Goal: Information Seeking & Learning: Learn about a topic

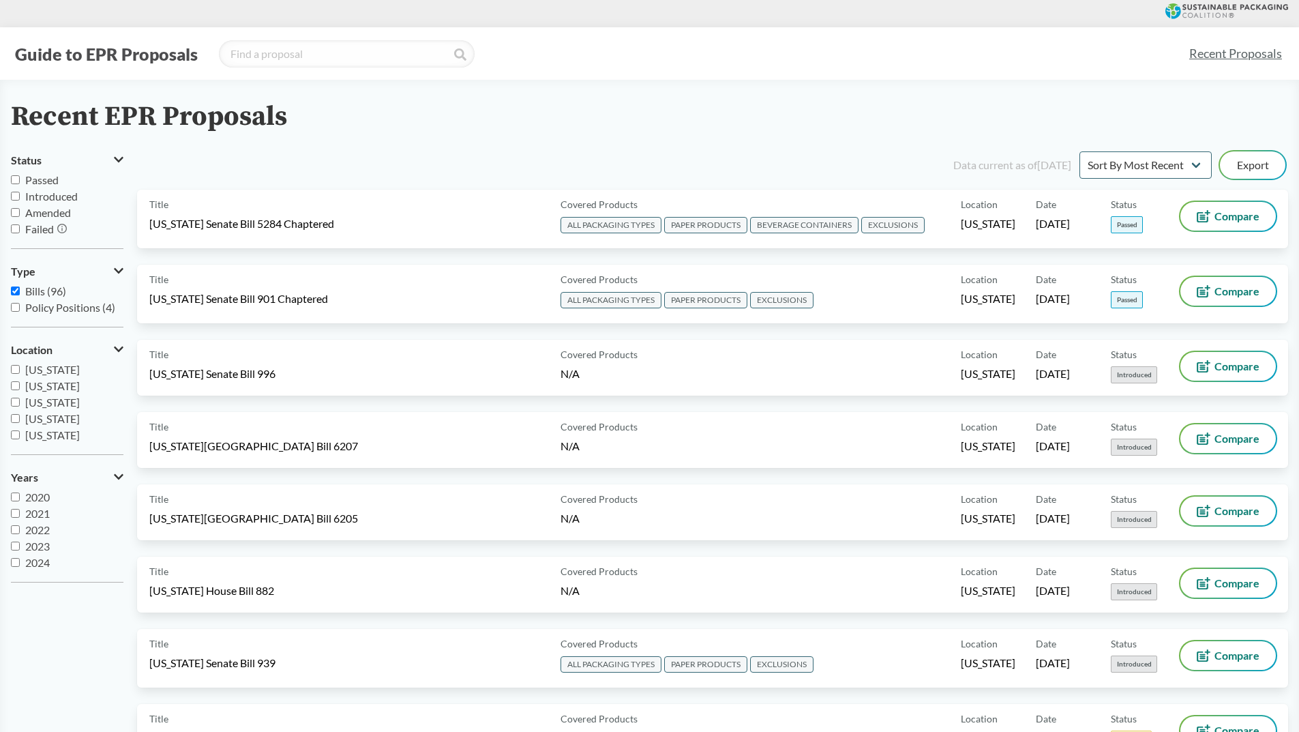
scroll to position [1184, 0]
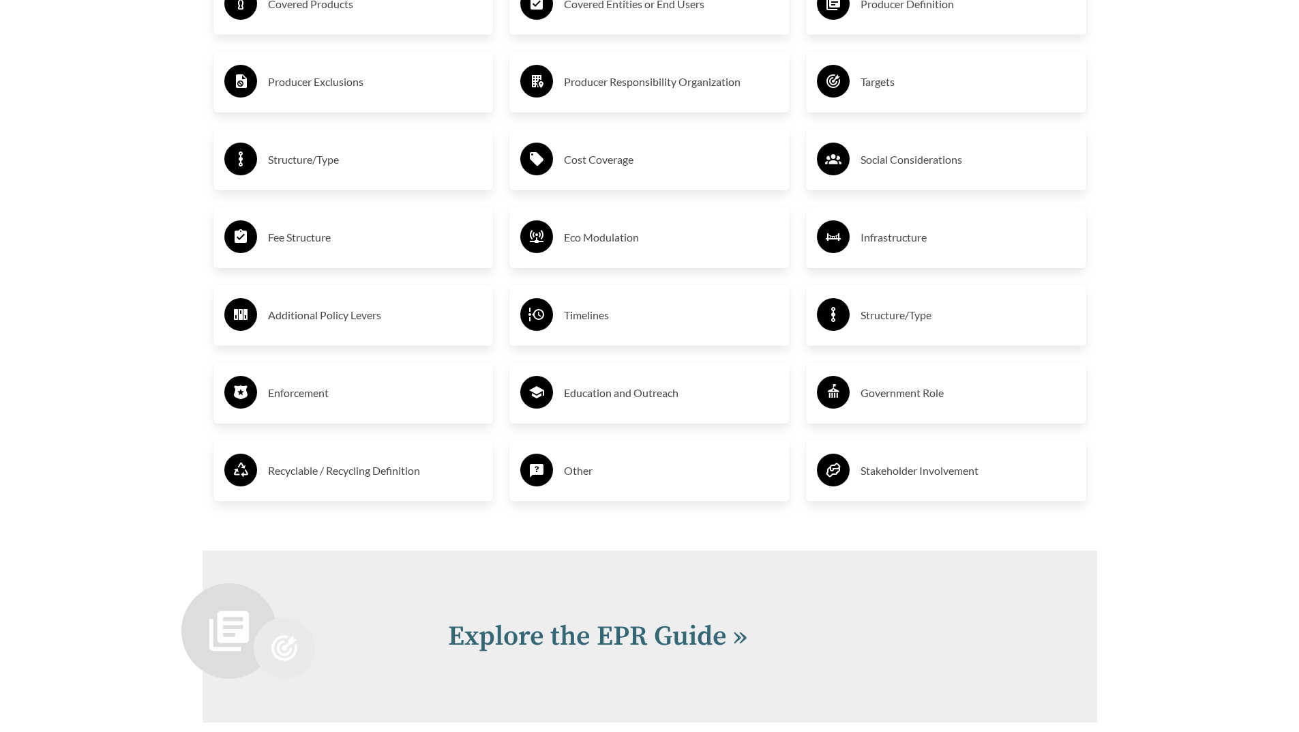
scroll to position [2248, 0]
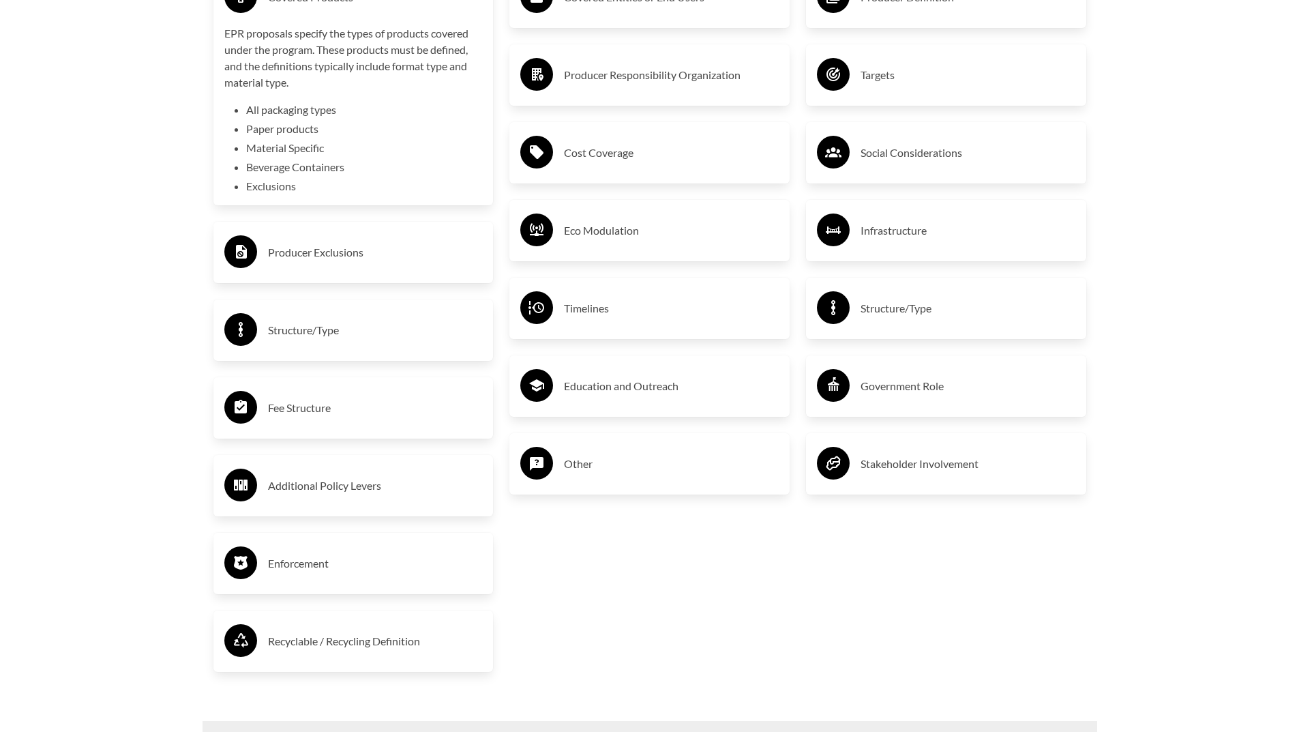
click at [320, 263] on h3 "Producer Exclusions" at bounding box center [375, 252] width 215 height 22
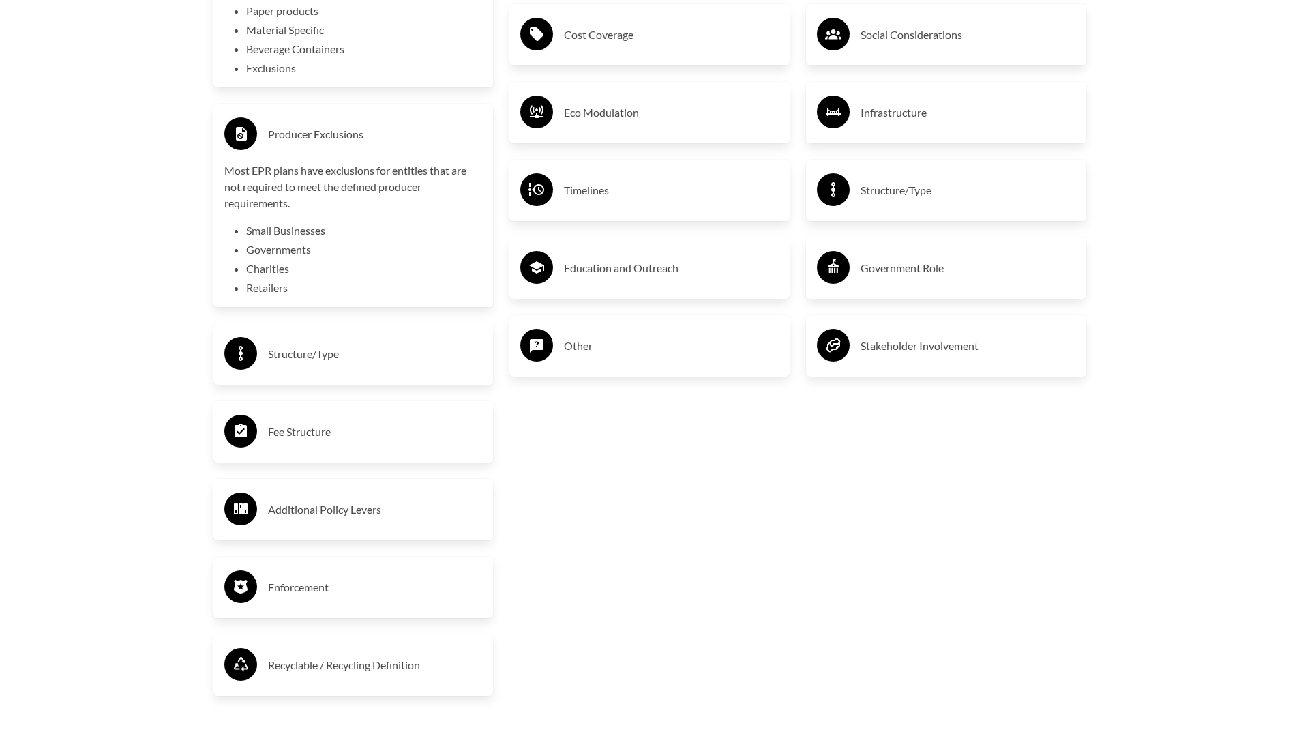
scroll to position [2397, 0]
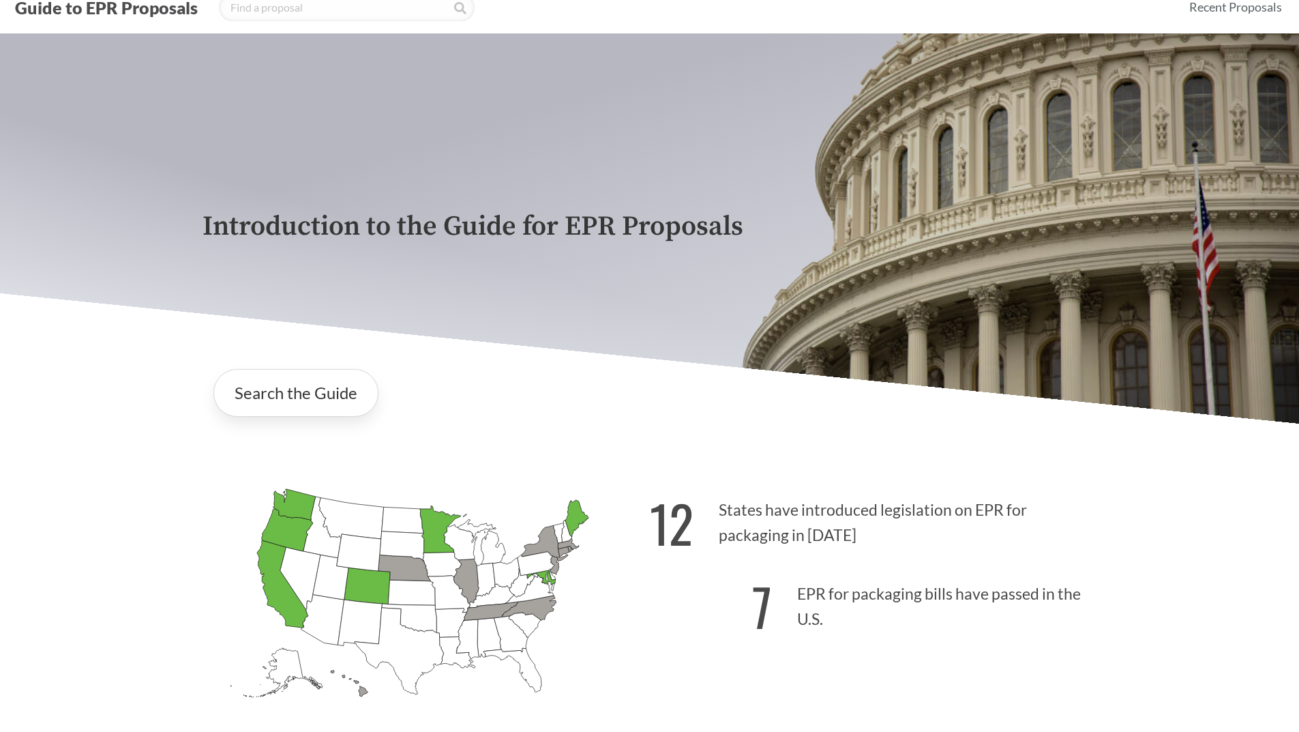
scroll to position [173, 0]
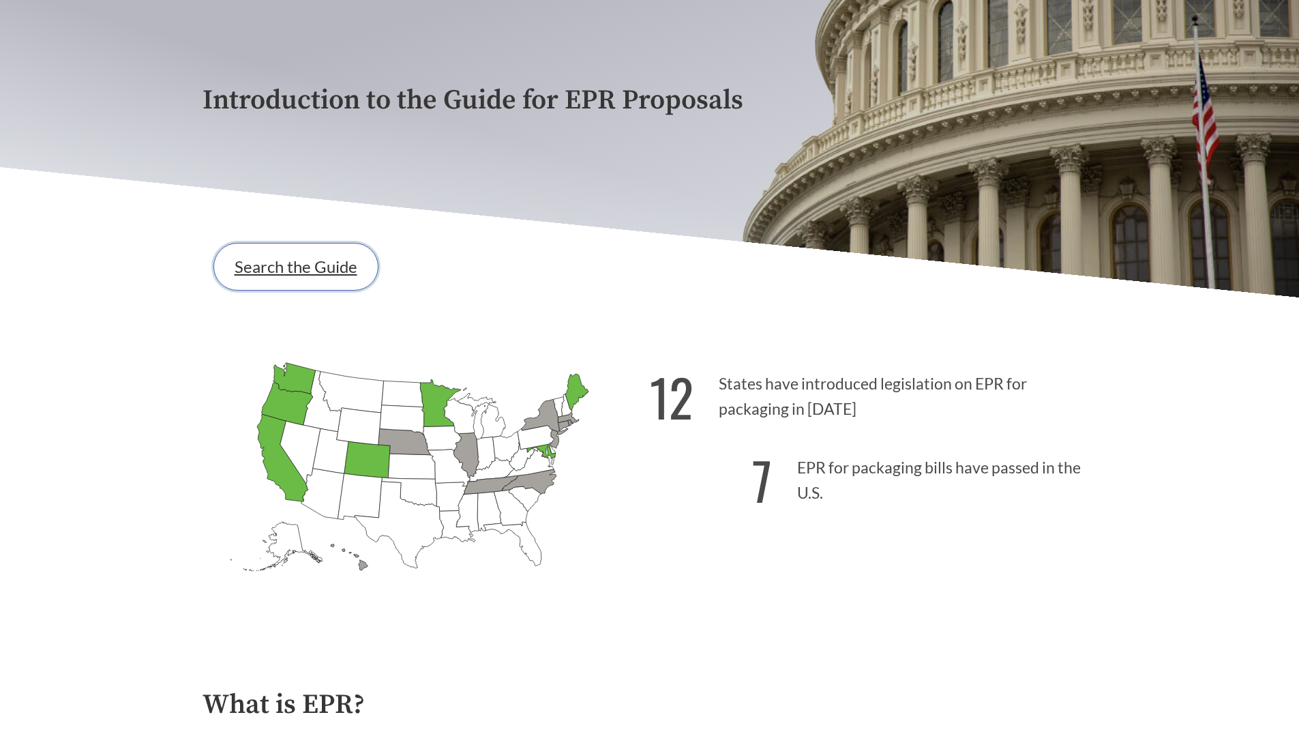
click at [291, 265] on link "Search the Guide" at bounding box center [295, 267] width 165 height 48
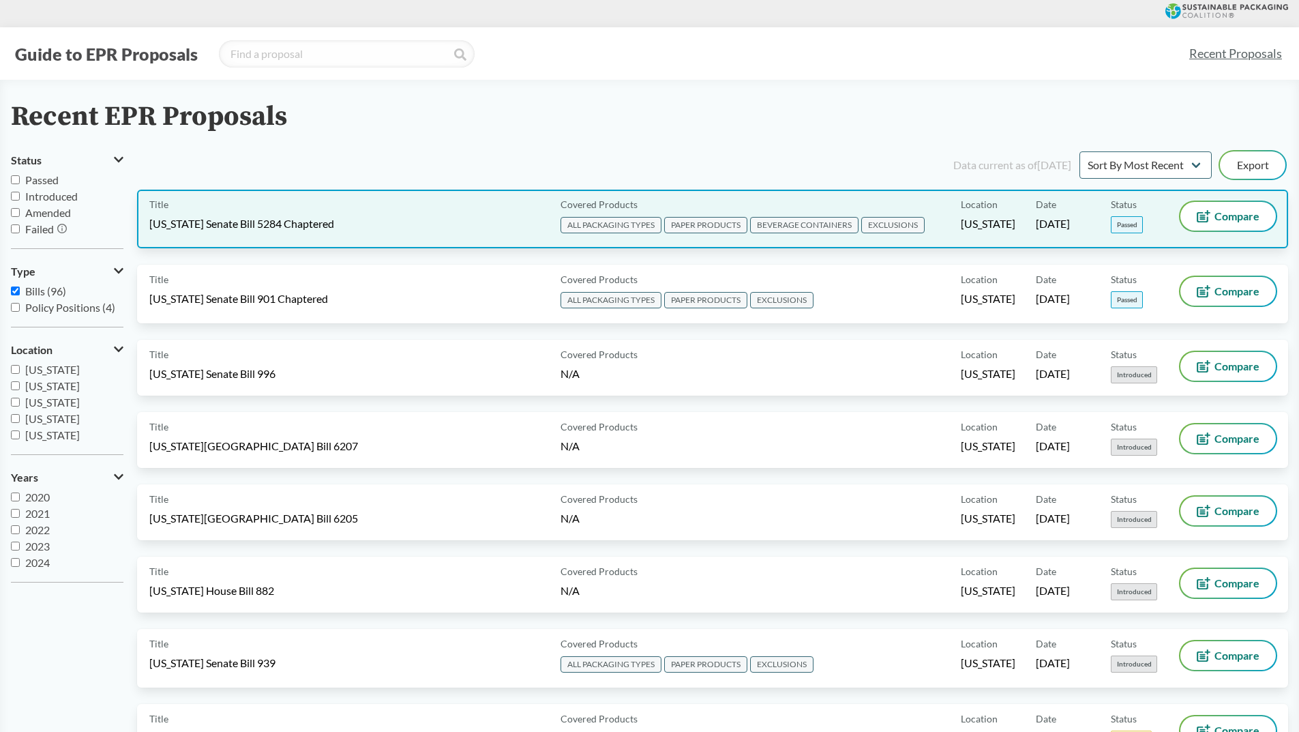
click at [638, 225] on span "ALL PACKAGING TYPES" at bounding box center [610, 225] width 101 height 16
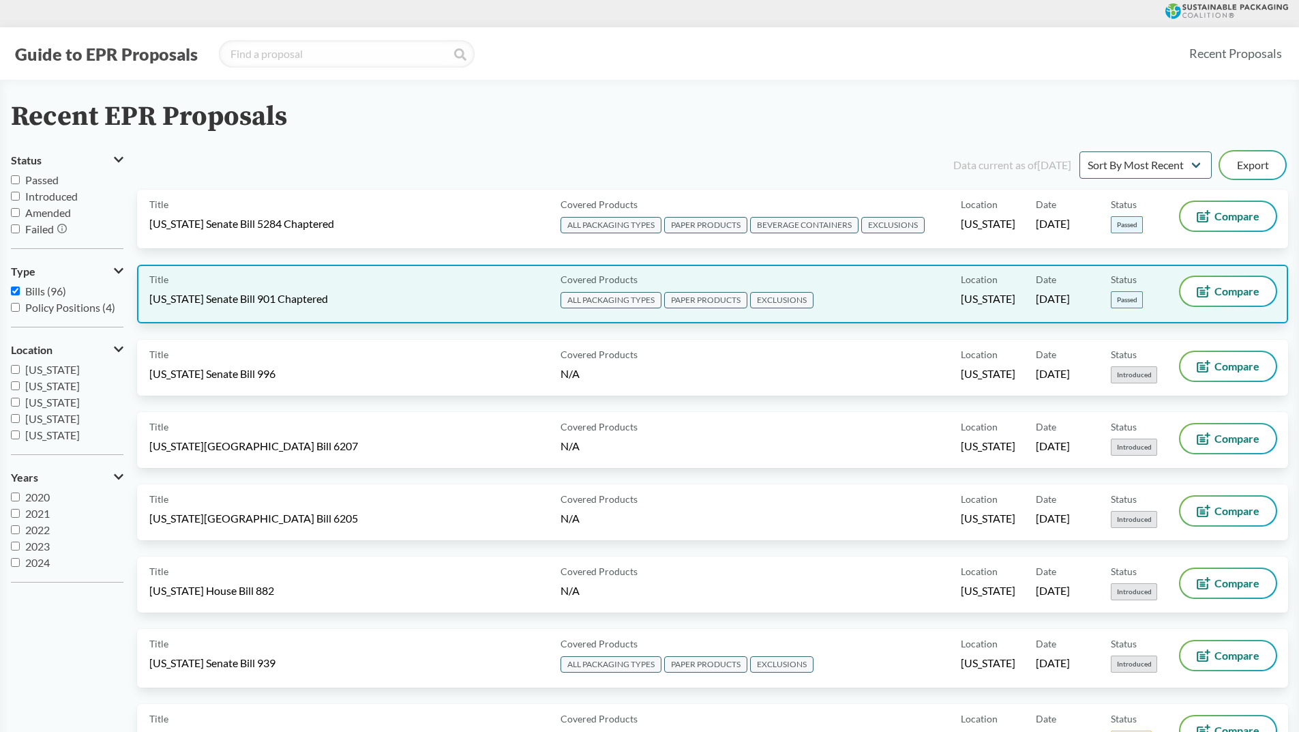
click at [779, 300] on span "EXCLUSIONS" at bounding box center [781, 300] width 63 height 16
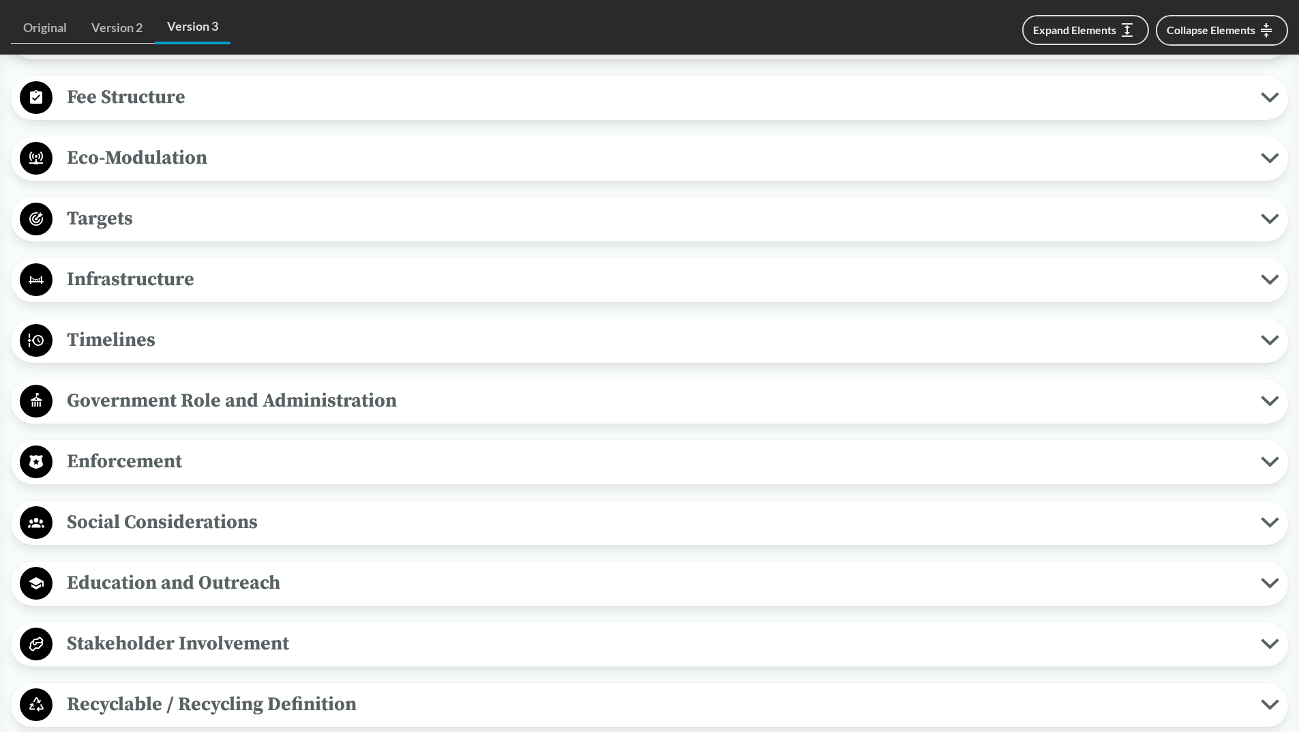
scroll to position [956, 0]
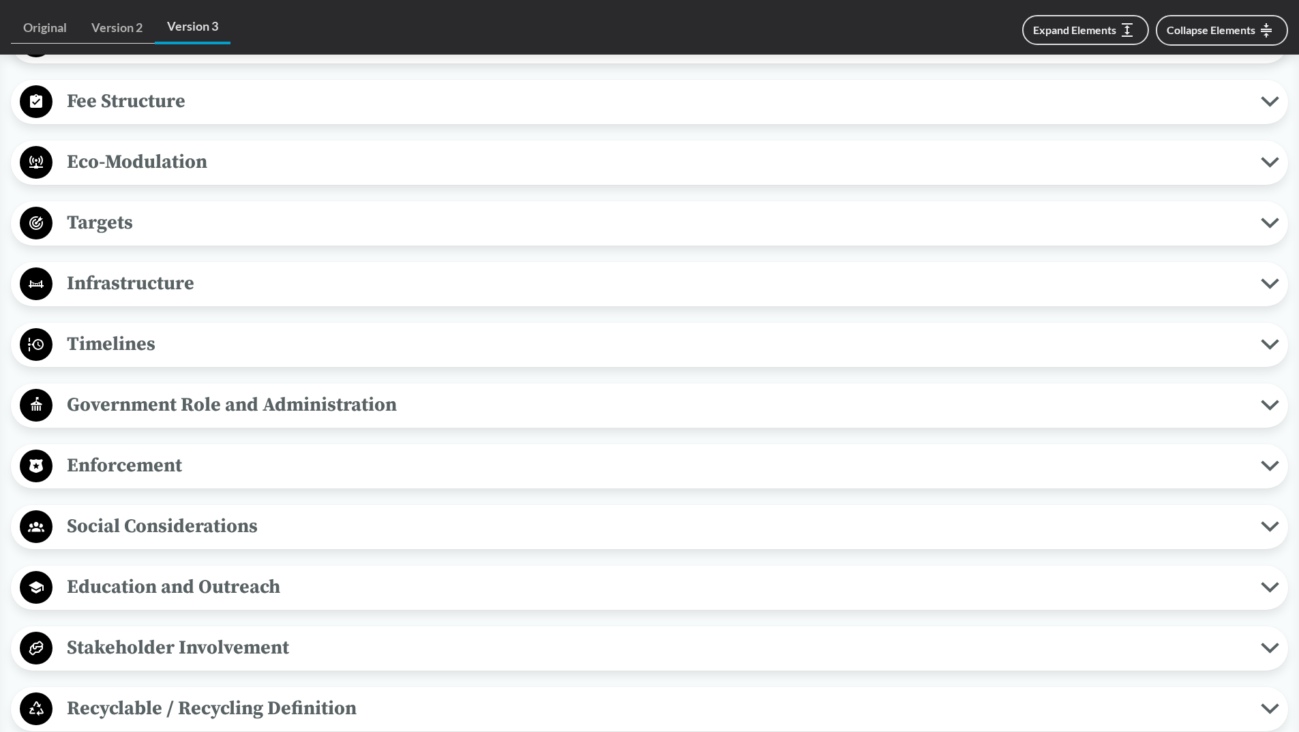
click at [109, 346] on span "Timelines" at bounding box center [657, 344] width 1208 height 31
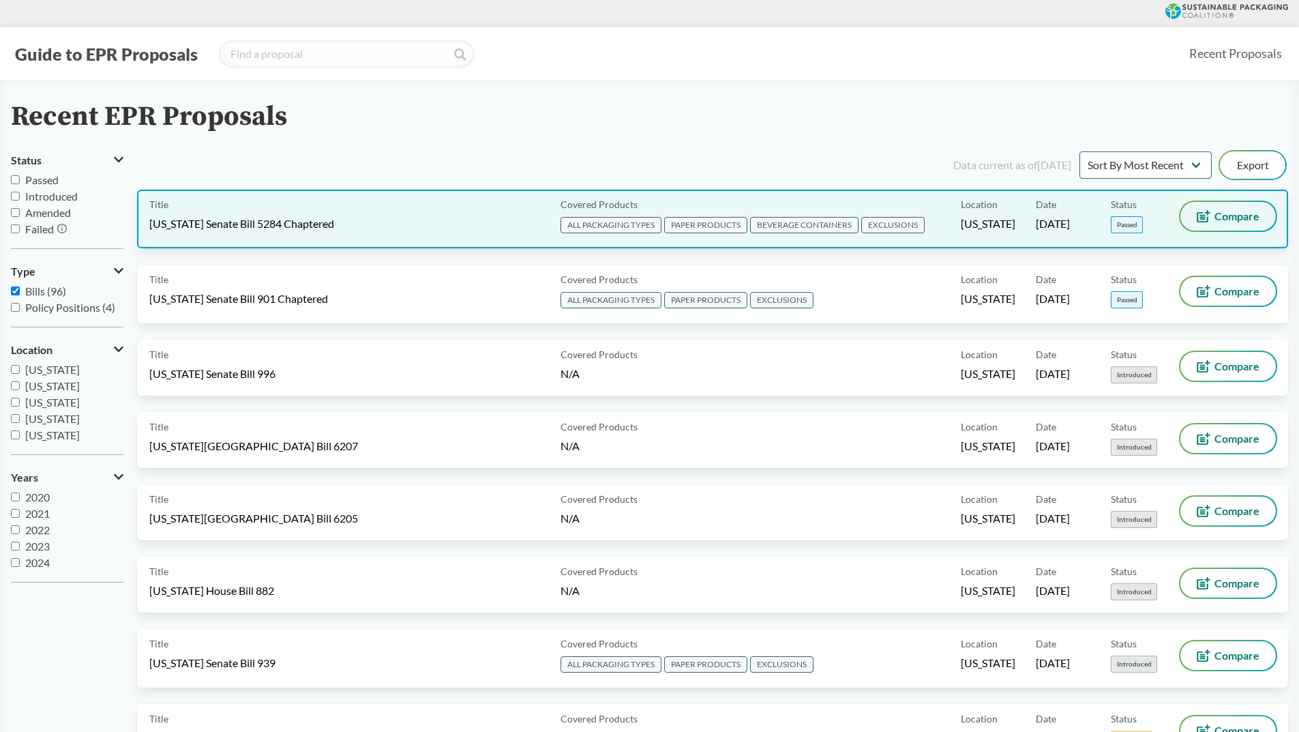
click at [1220, 218] on span "Compare" at bounding box center [1236, 216] width 45 height 11
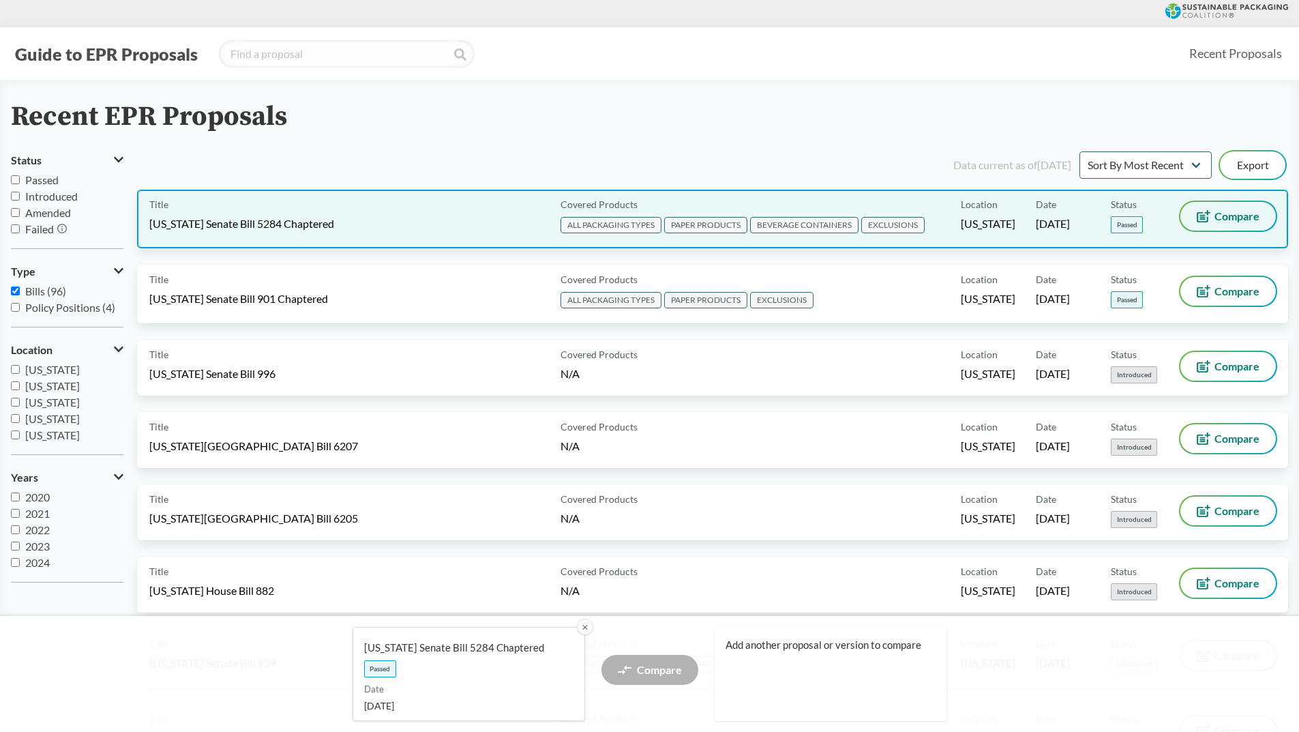
click at [1225, 217] on span "Compare" at bounding box center [1236, 216] width 45 height 11
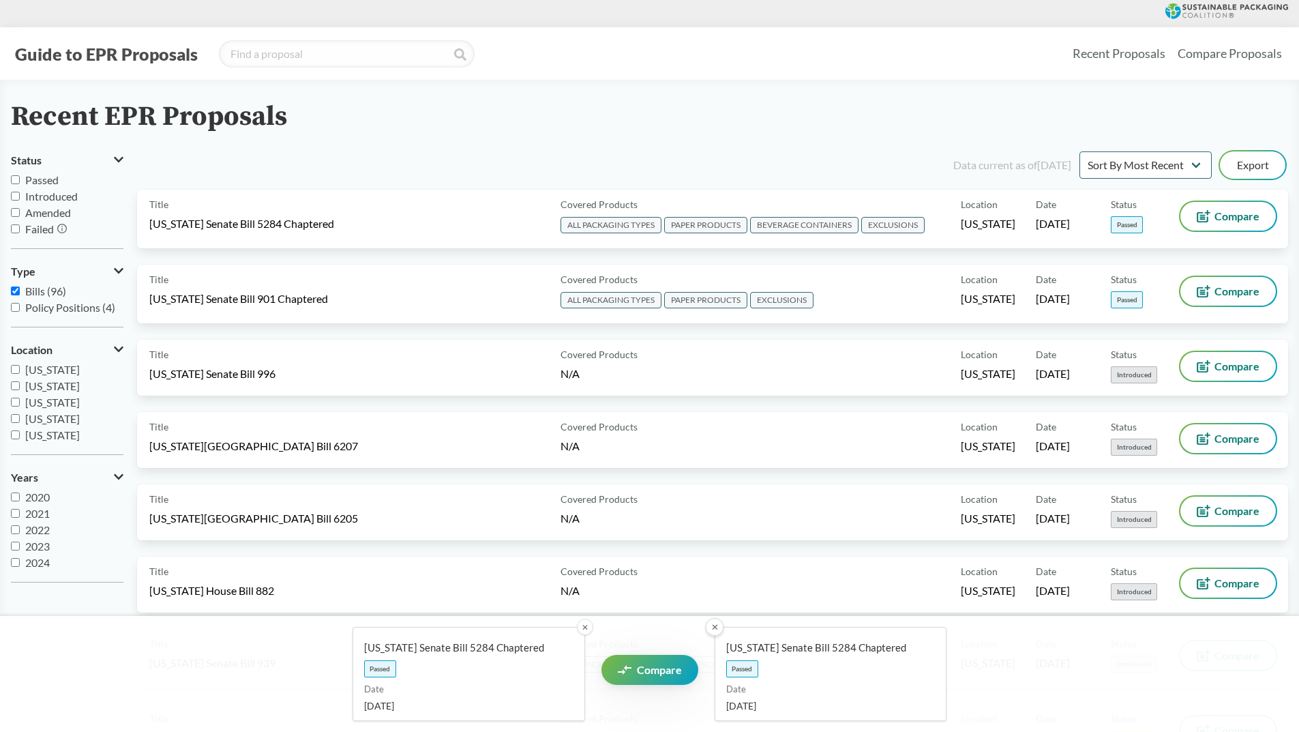
click at [713, 629] on button "✕" at bounding box center [714, 627] width 18 height 18
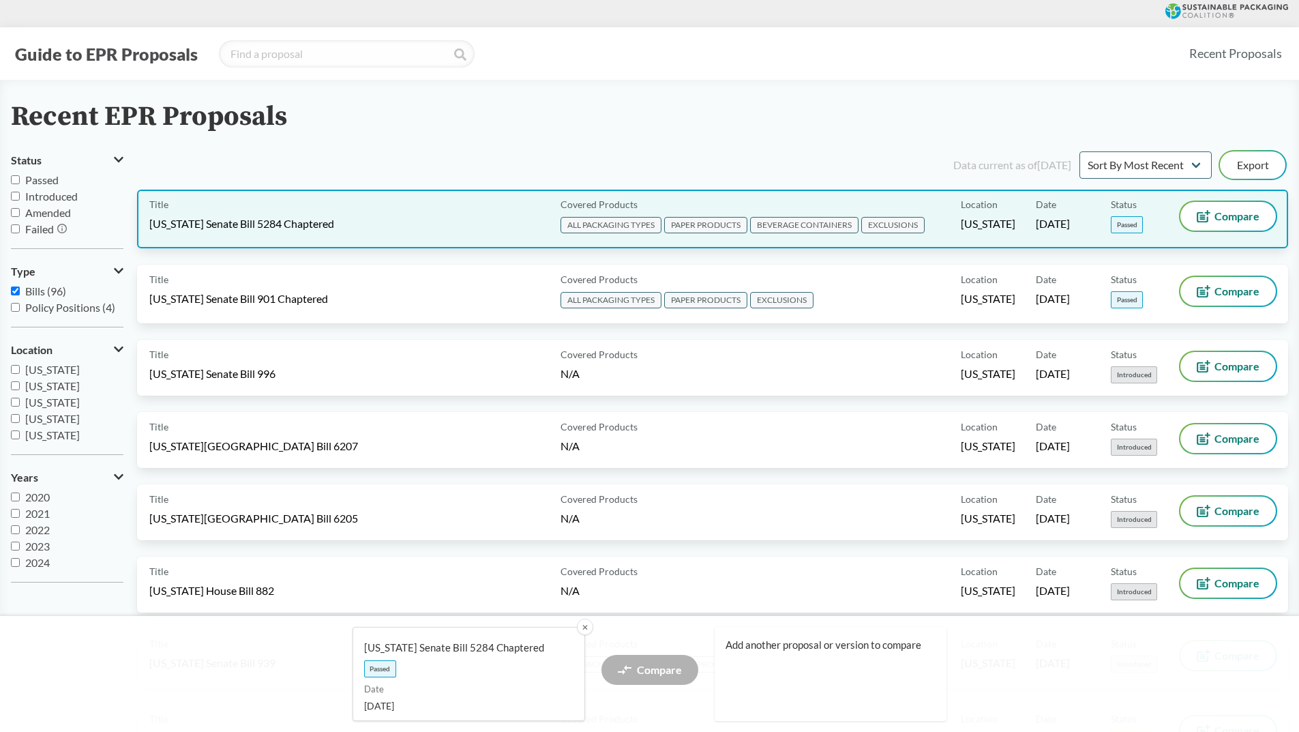
click at [596, 228] on span "ALL PACKAGING TYPES" at bounding box center [610, 225] width 101 height 16
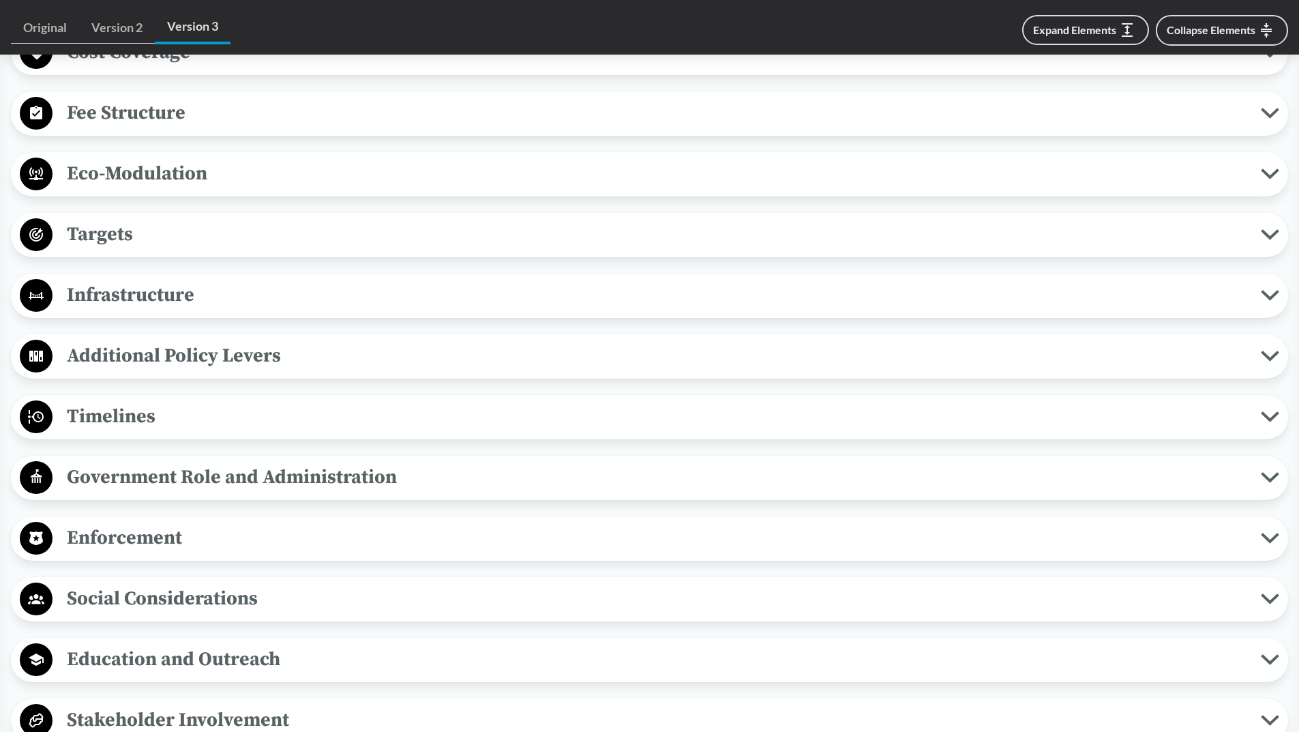
scroll to position [940, 0]
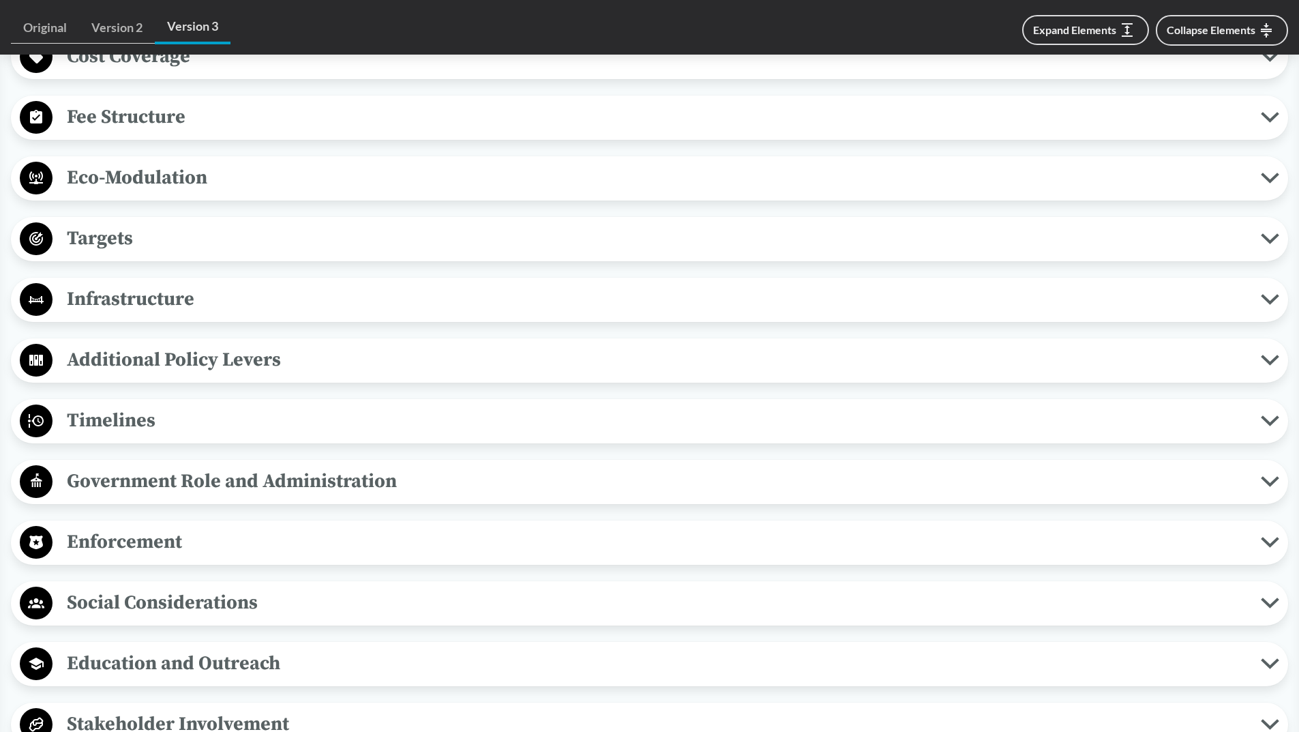
click at [1267, 240] on icon at bounding box center [1270, 238] width 14 height 7
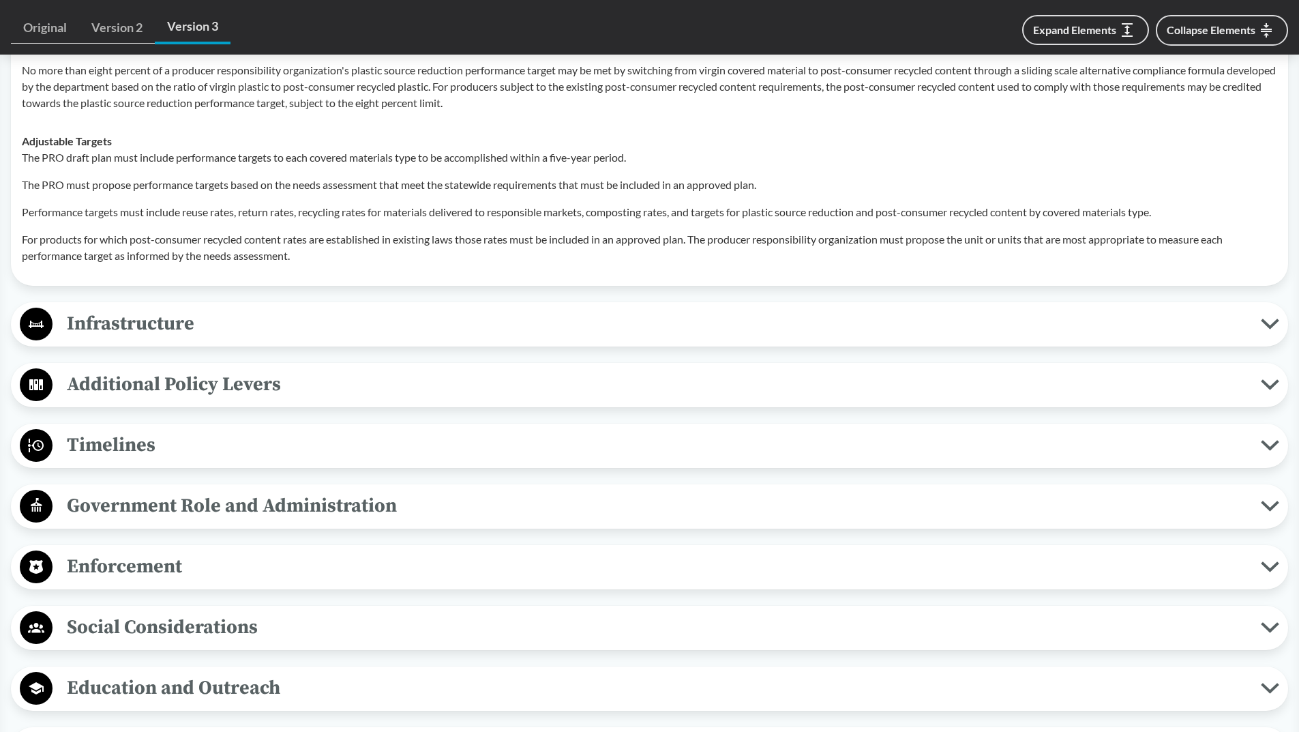
scroll to position [1369, 0]
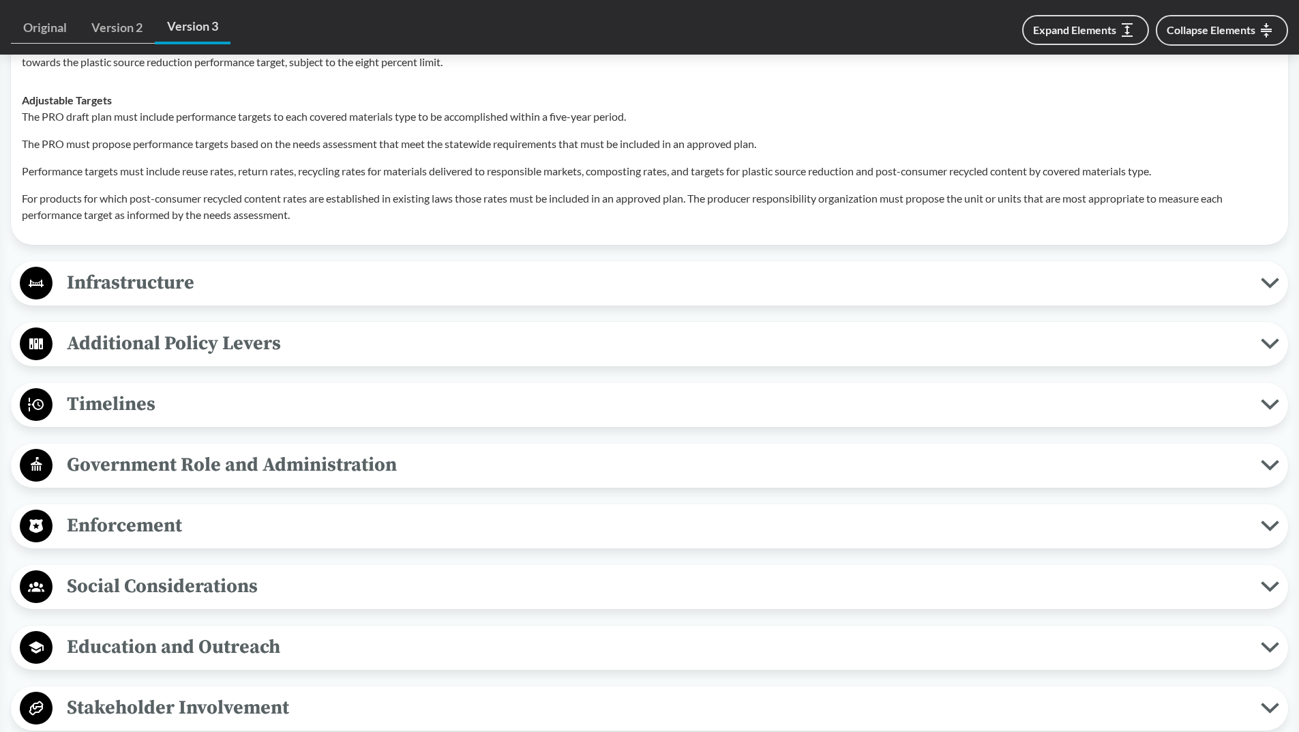
click at [1270, 404] on icon at bounding box center [1270, 404] width 18 height 11
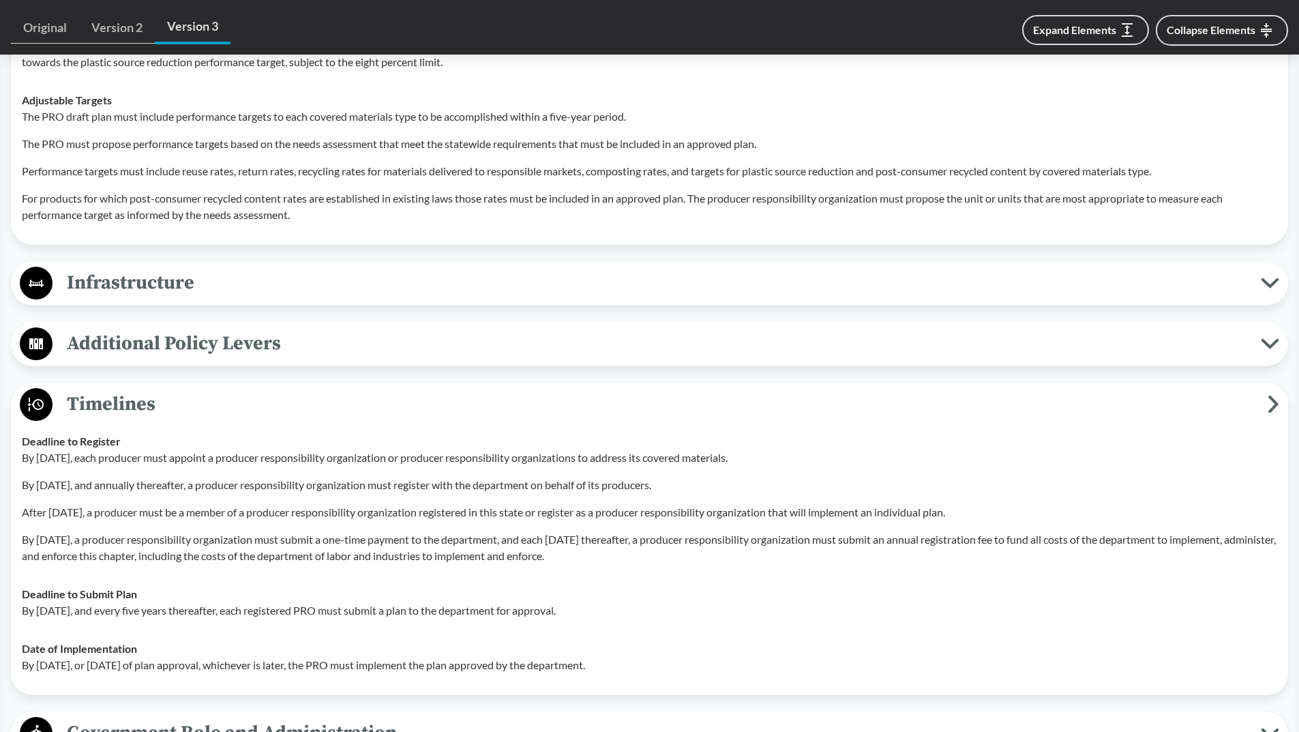
click at [1273, 345] on icon at bounding box center [1270, 343] width 14 height 7
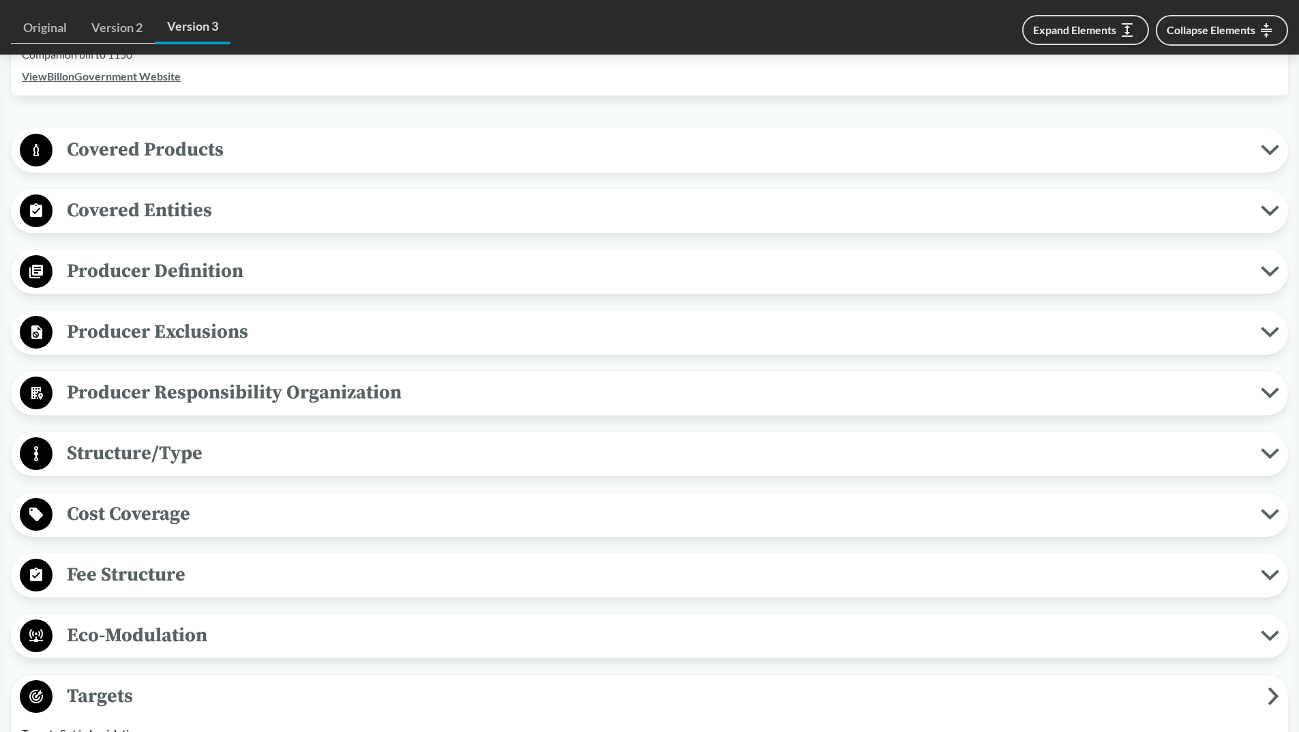
scroll to position [511, 0]
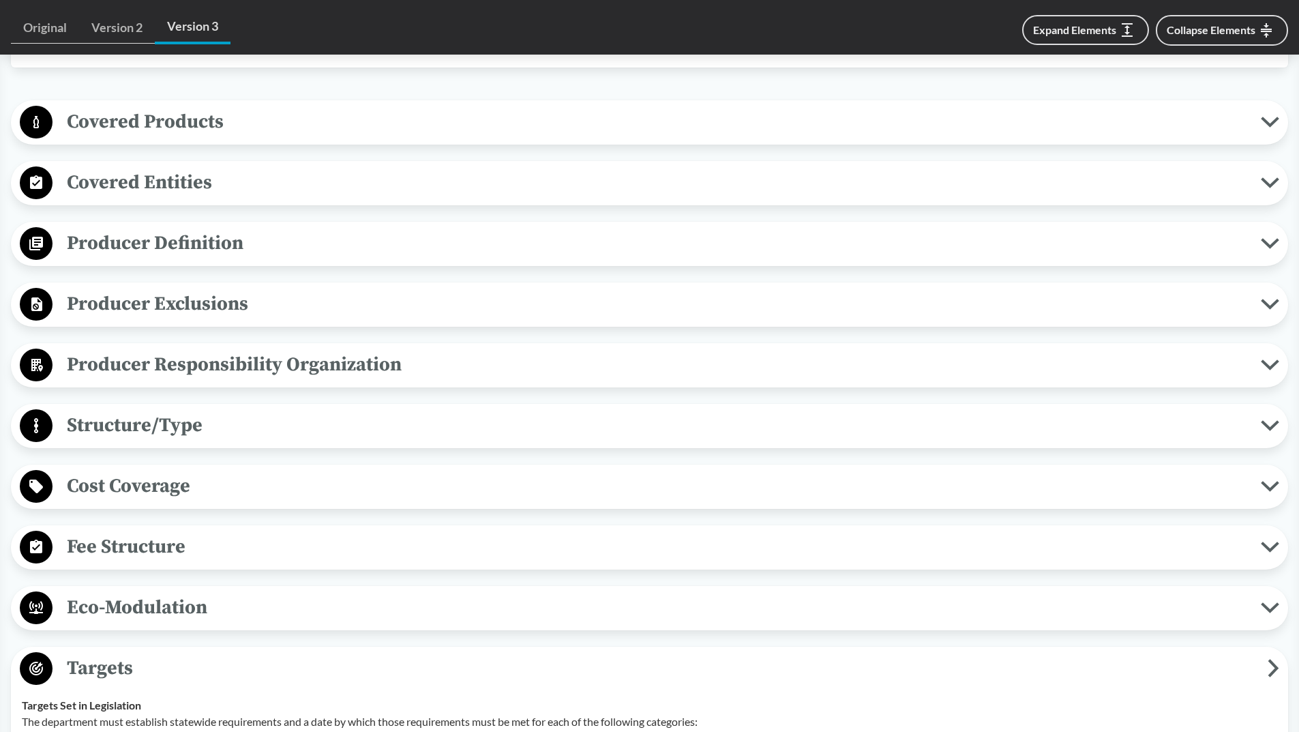
click at [1269, 607] on icon at bounding box center [1270, 607] width 18 height 11
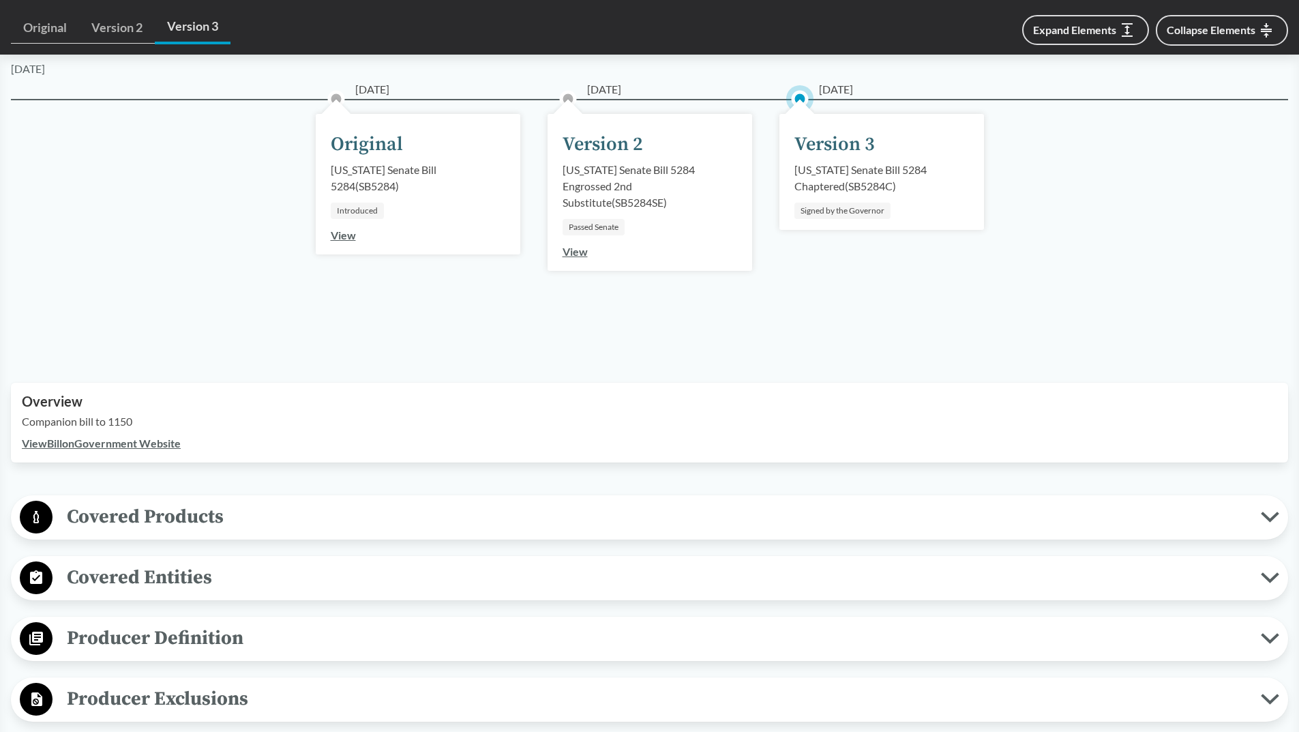
scroll to position [0, 0]
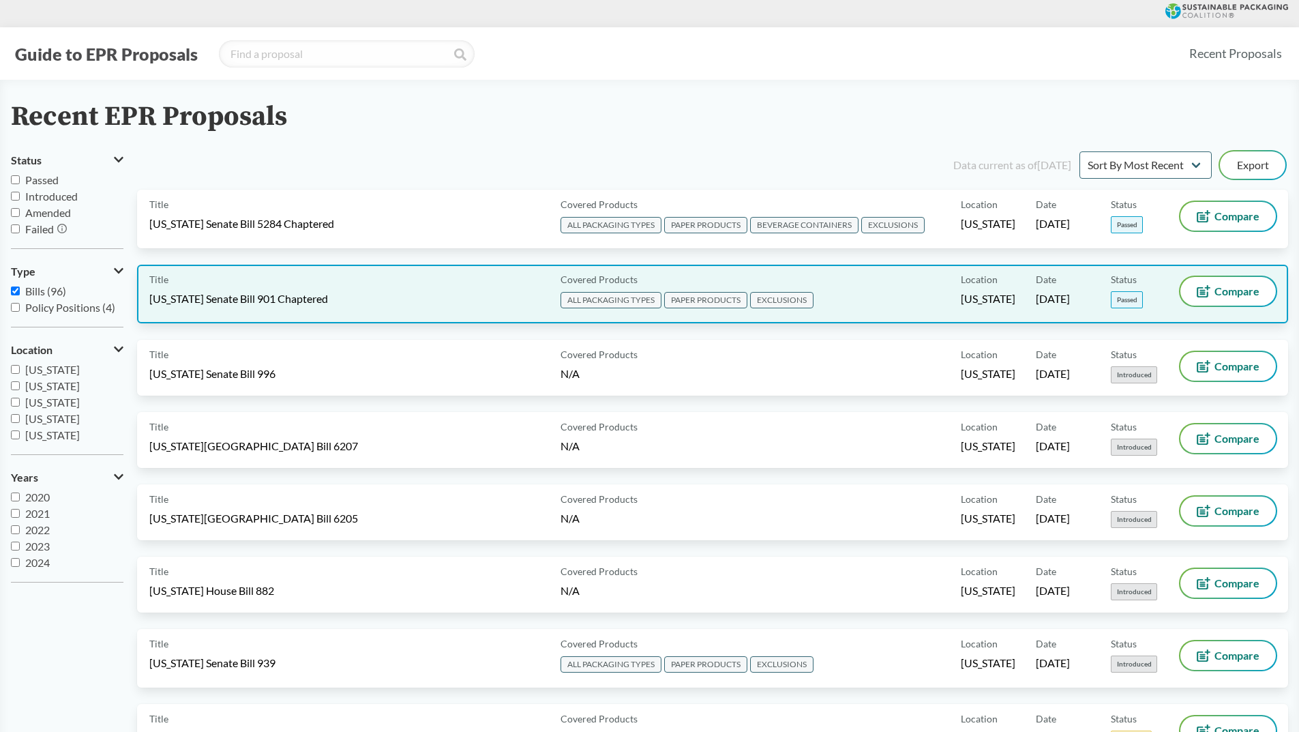
click at [620, 301] on span "ALL PACKAGING TYPES" at bounding box center [610, 300] width 101 height 16
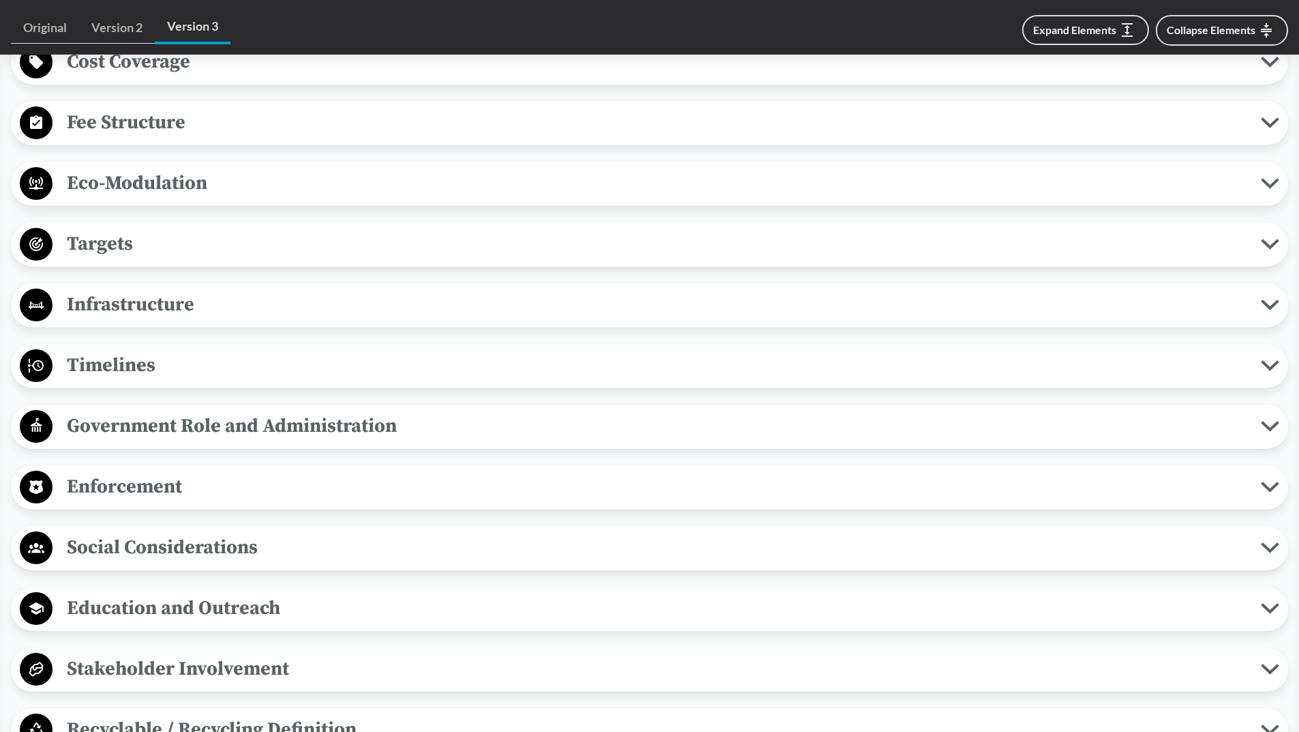
scroll to position [931, 0]
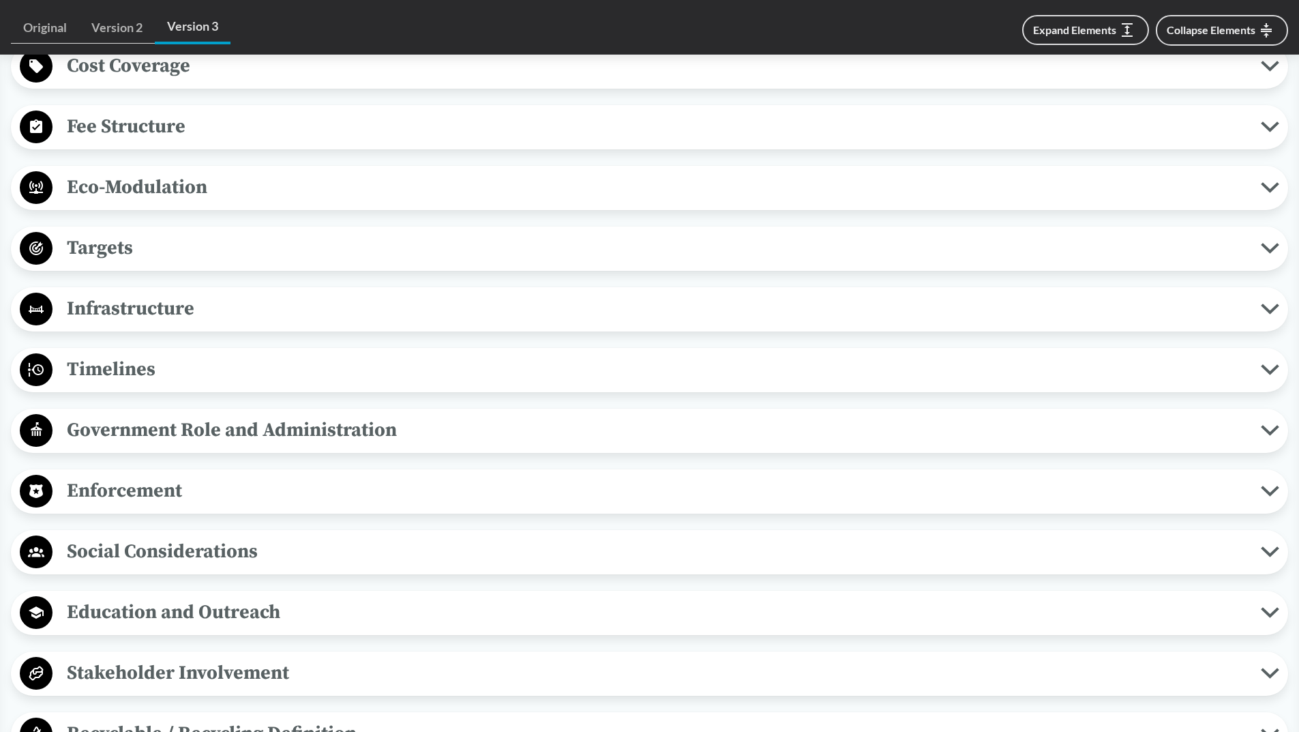
click at [1266, 370] on icon at bounding box center [1270, 369] width 14 height 7
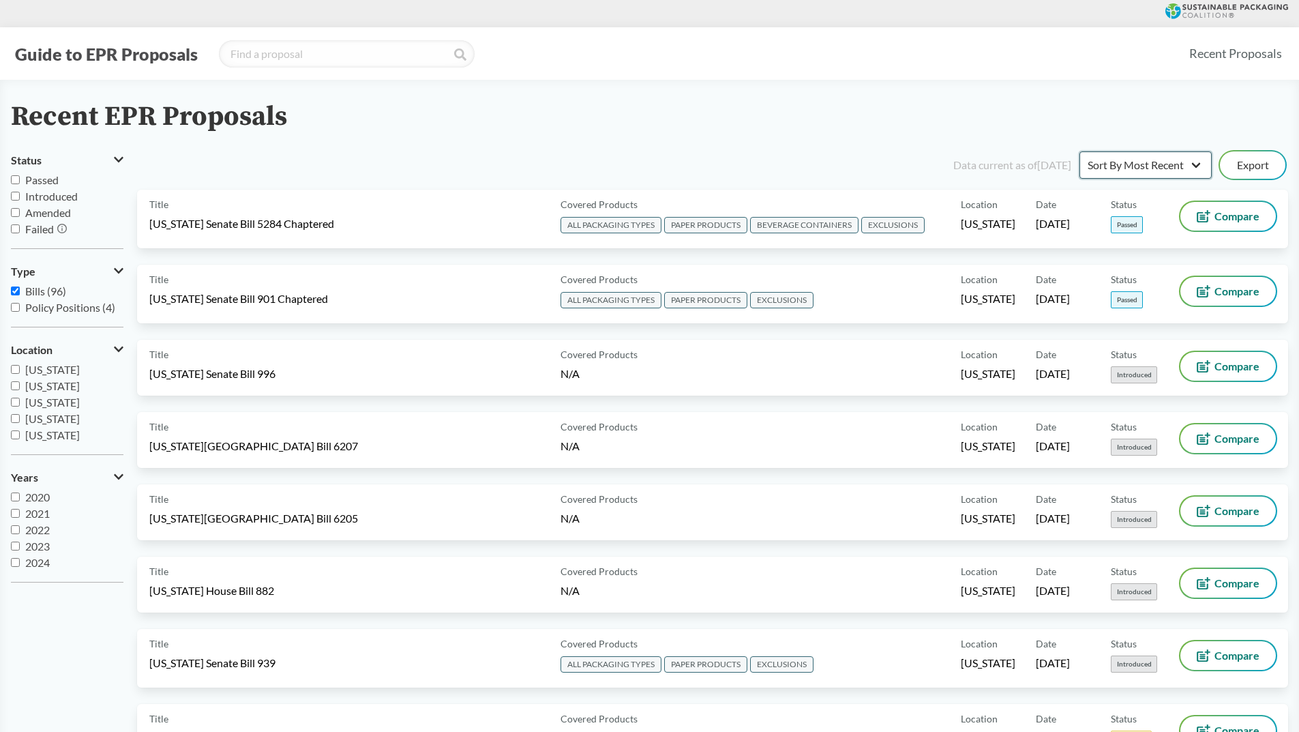
click at [1199, 163] on select "Sort By Most Recent Sort By Status" at bounding box center [1145, 164] width 132 height 27
click at [16, 181] on input "Passed" at bounding box center [15, 179] width 9 height 9
checkbox input "true"
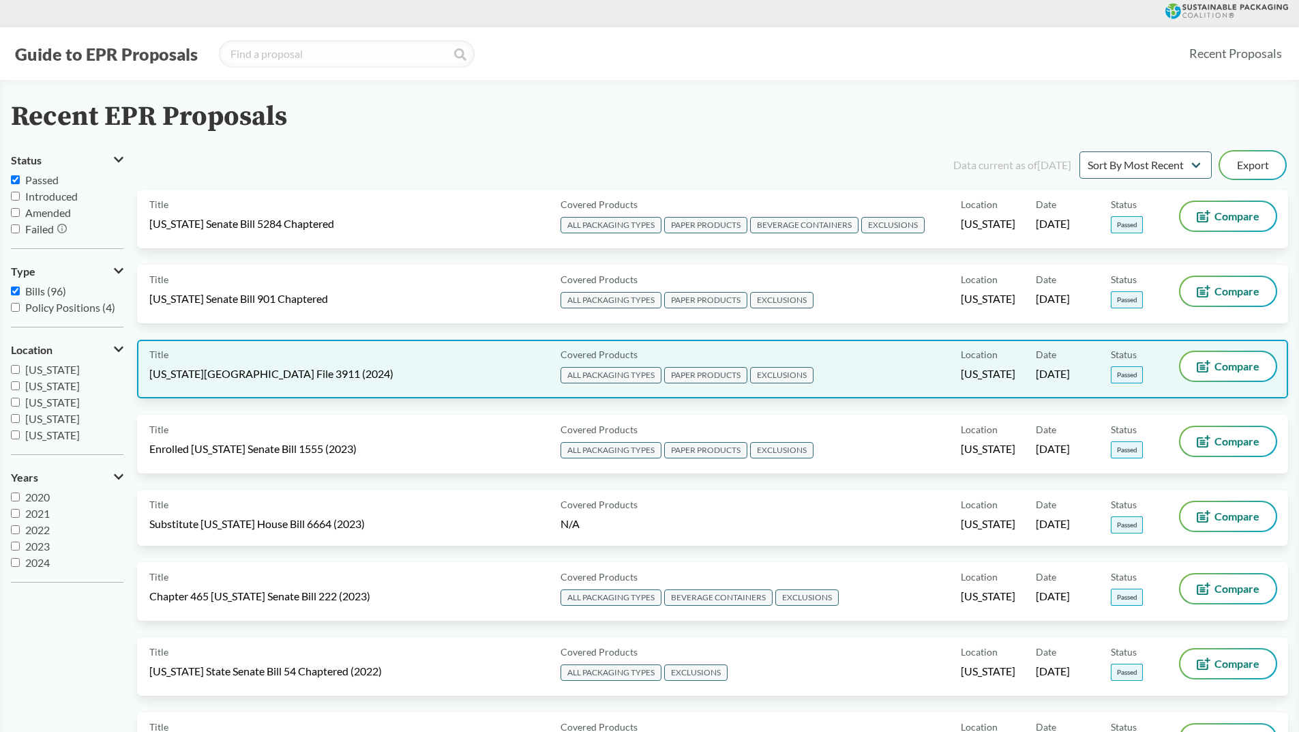
click at [599, 375] on span "ALL PACKAGING TYPES" at bounding box center [610, 375] width 101 height 16
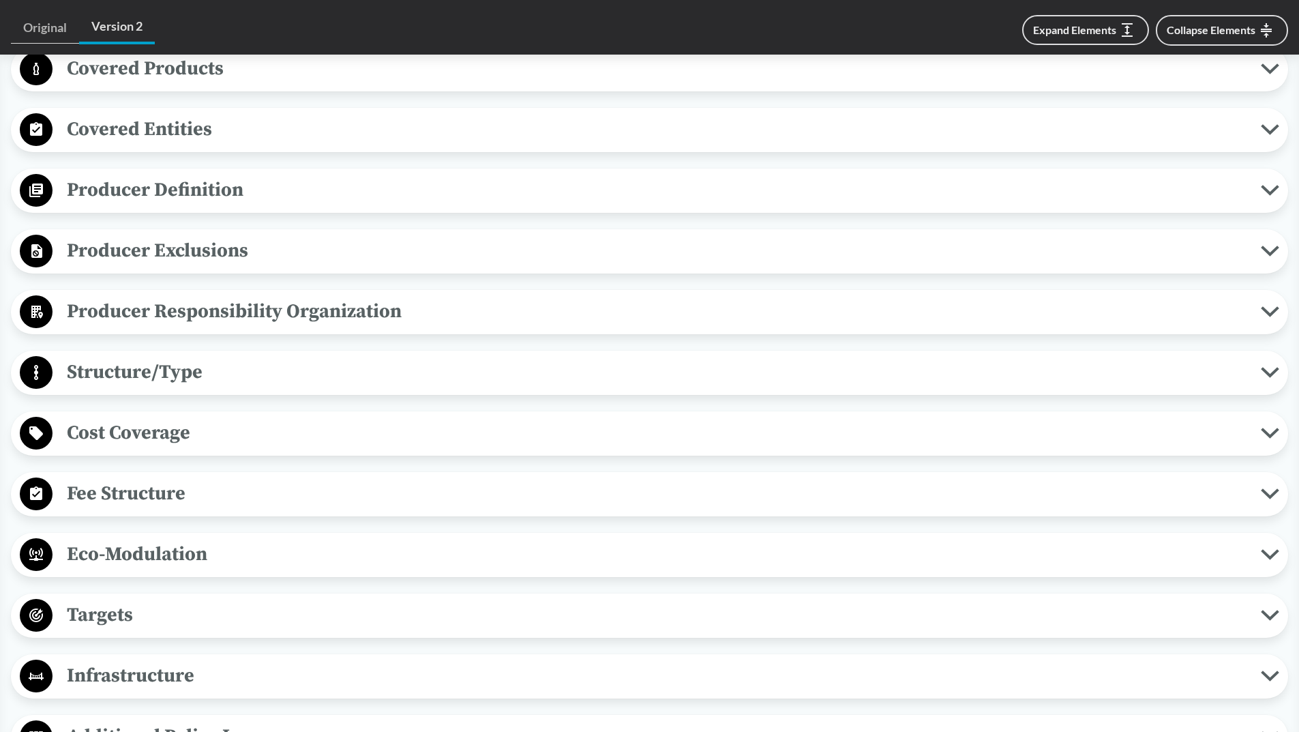
scroll to position [648, 0]
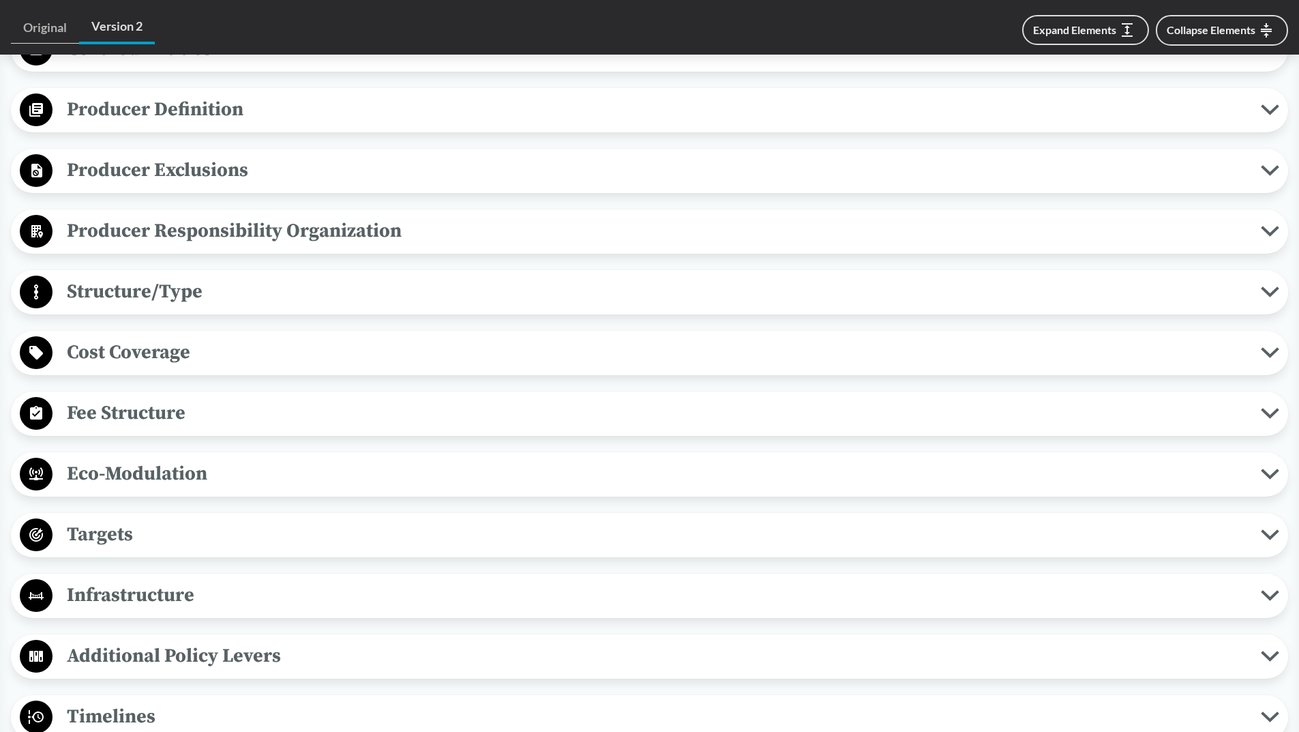
click at [1272, 711] on icon at bounding box center [1270, 716] width 18 height 11
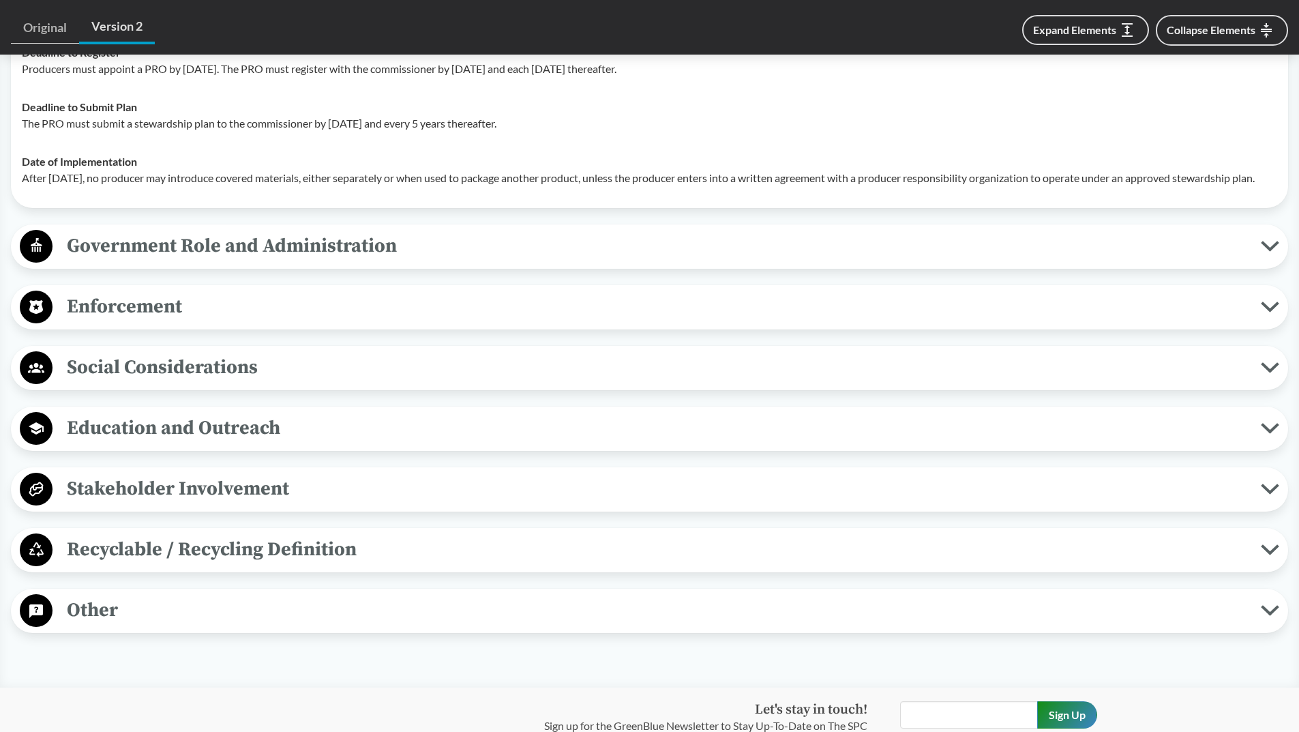
scroll to position [1353, 0]
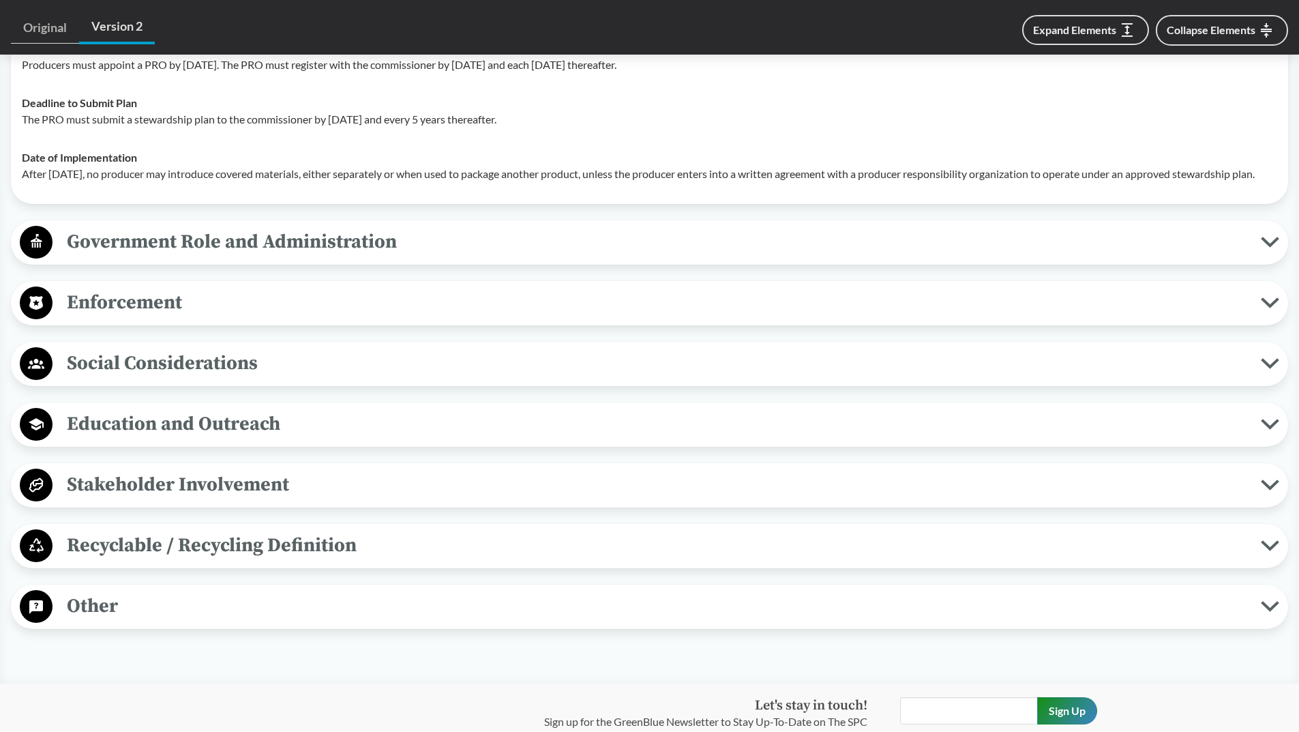
click at [1267, 485] on icon at bounding box center [1270, 484] width 18 height 11
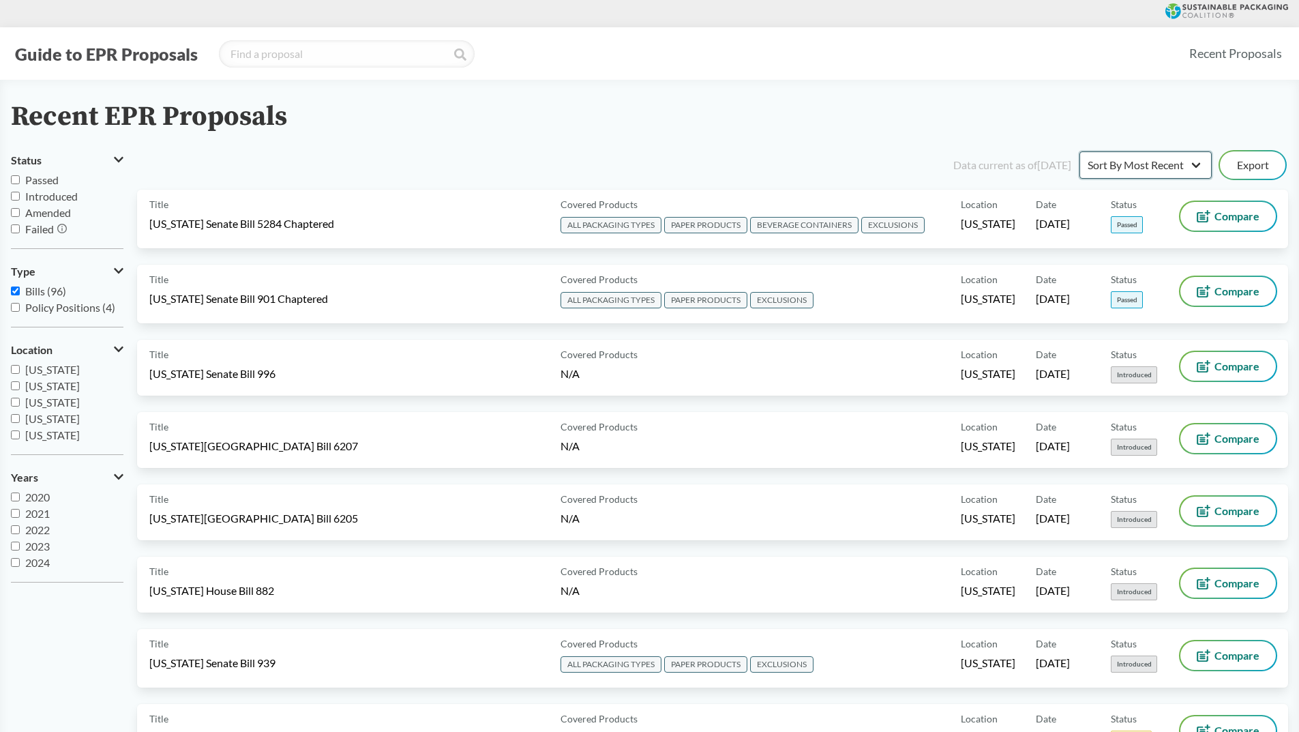
click at [1197, 163] on select "Sort By Most Recent Sort By Status" at bounding box center [1145, 164] width 132 height 27
select select "Sort By Status"
click at [1079, 151] on select "Sort By Most Recent Sort By Status" at bounding box center [1145, 164] width 132 height 27
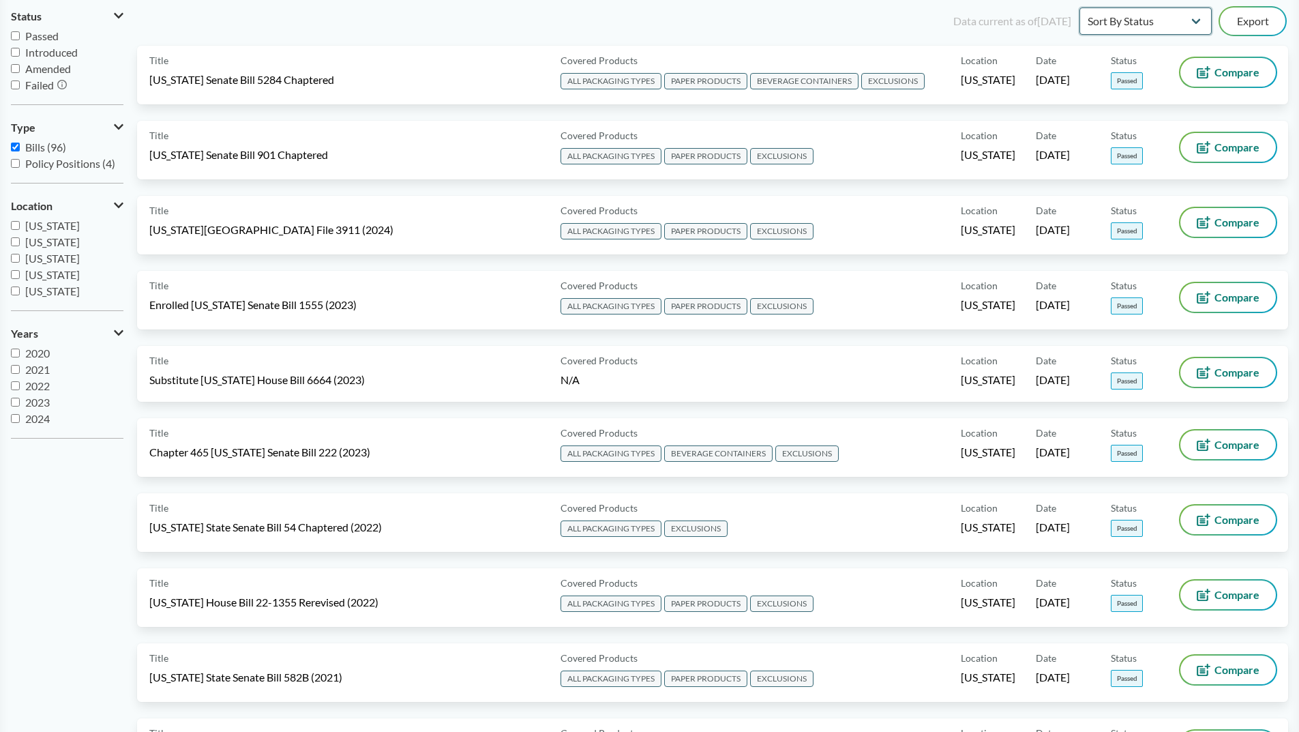
scroll to position [152, 0]
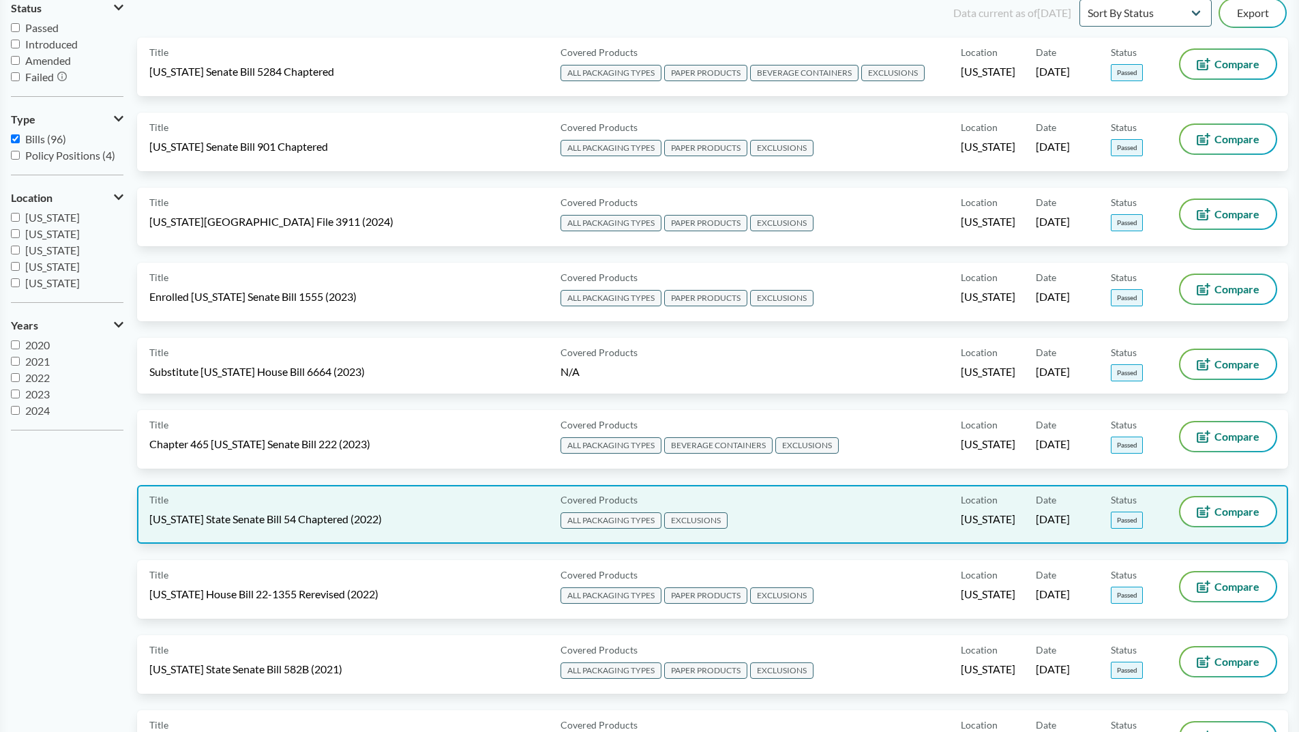
click at [617, 519] on span "ALL PACKAGING TYPES" at bounding box center [610, 520] width 101 height 16
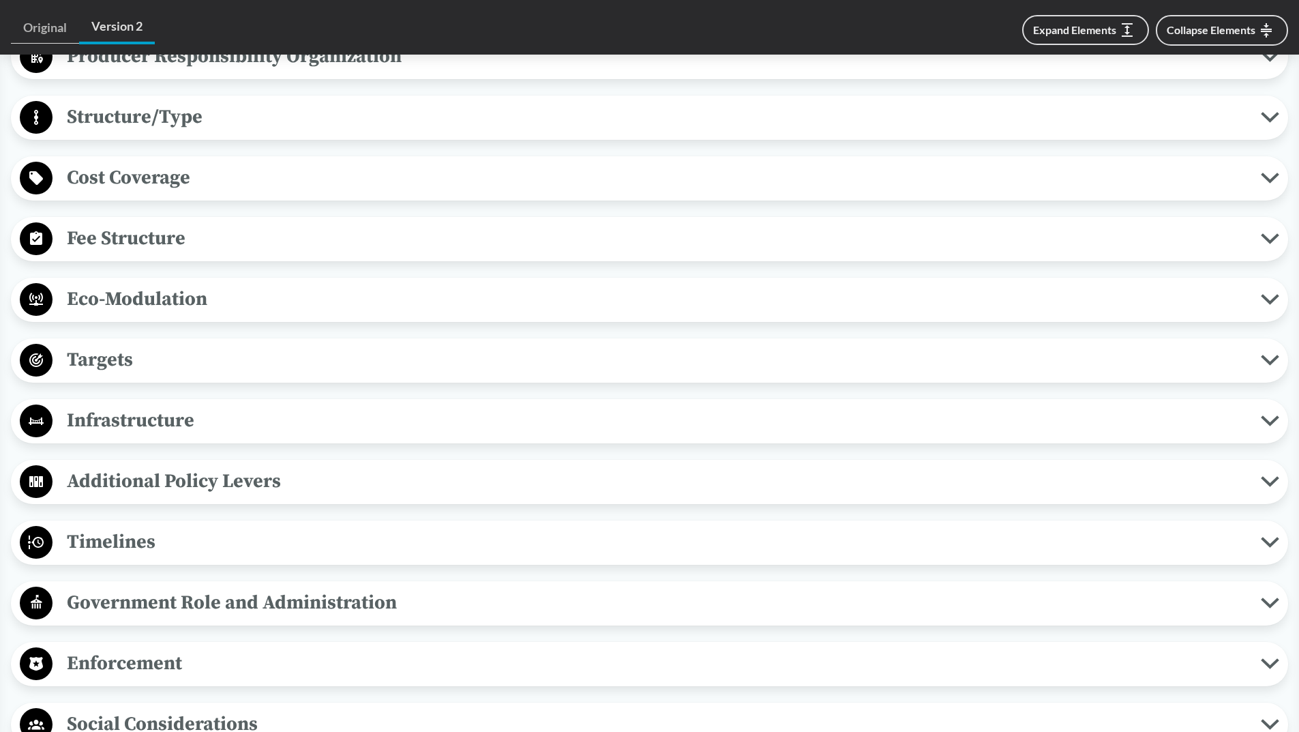
scroll to position [790, 0]
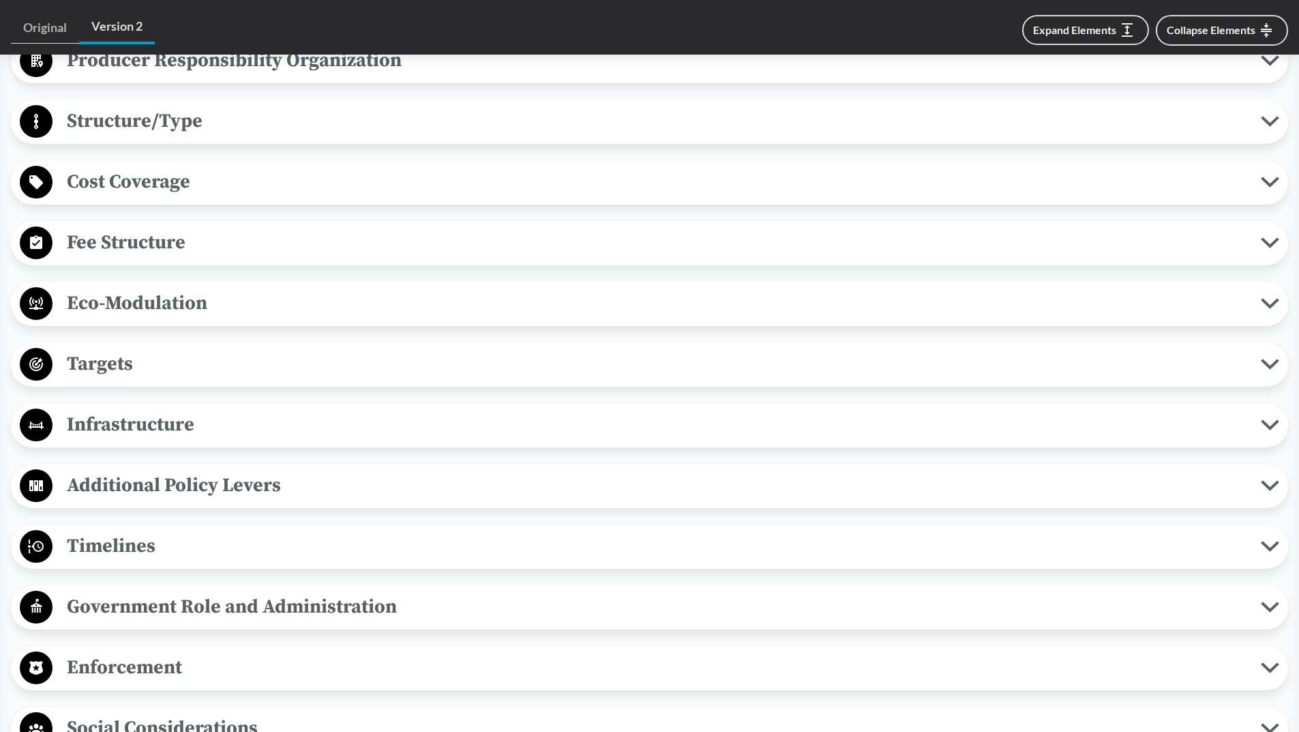
click at [1262, 365] on icon at bounding box center [1270, 364] width 18 height 11
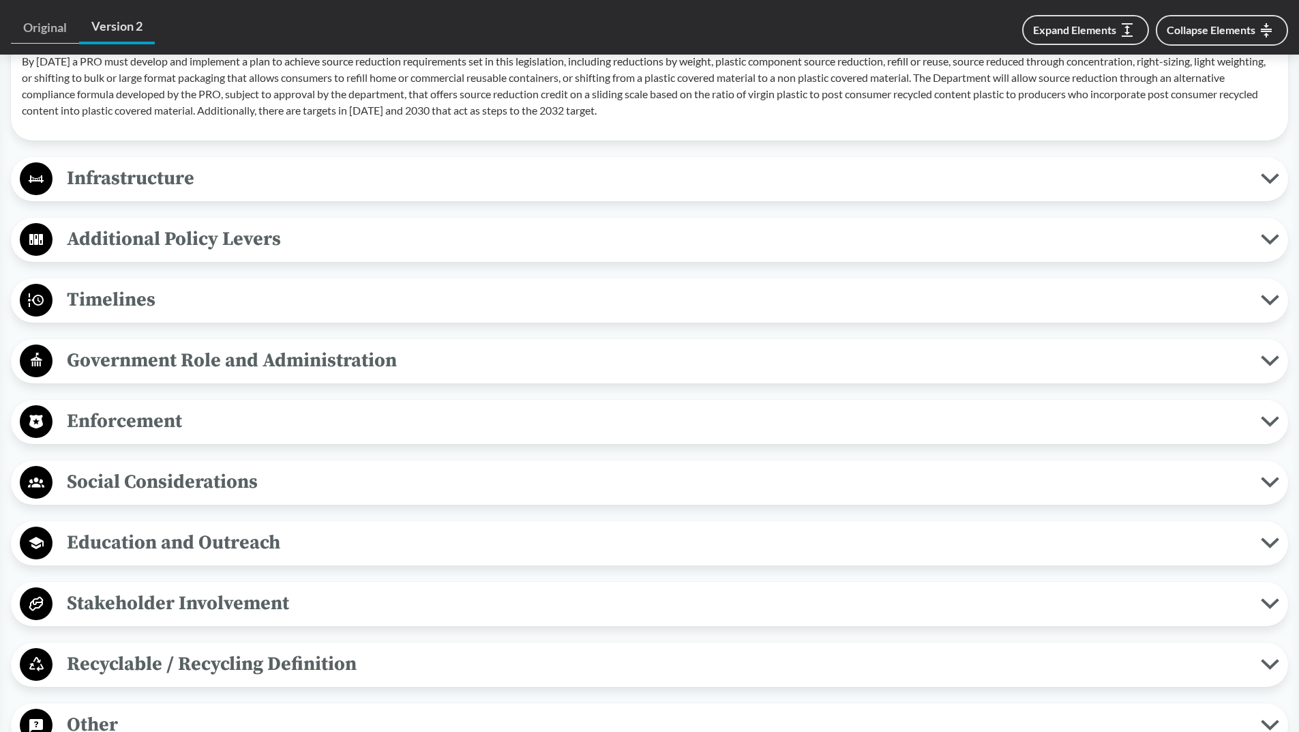
scroll to position [1214, 0]
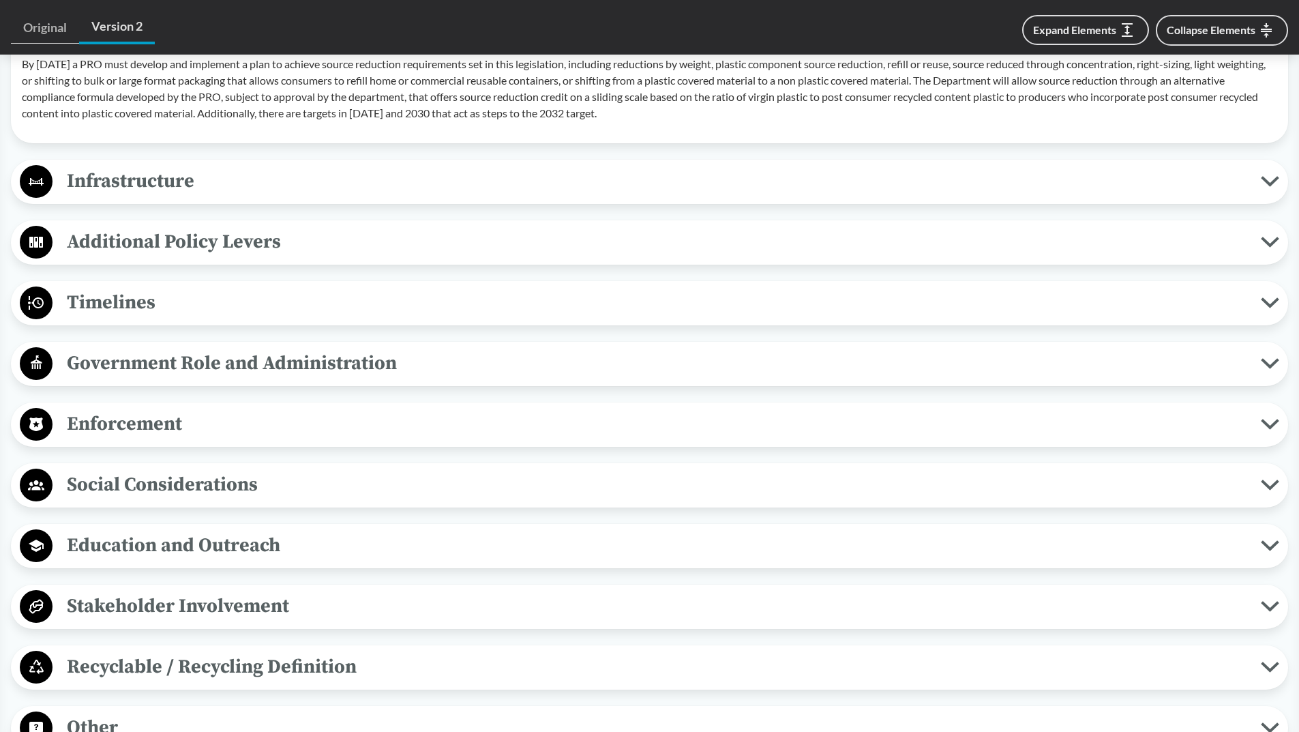
click at [1268, 305] on icon at bounding box center [1270, 302] width 14 height 7
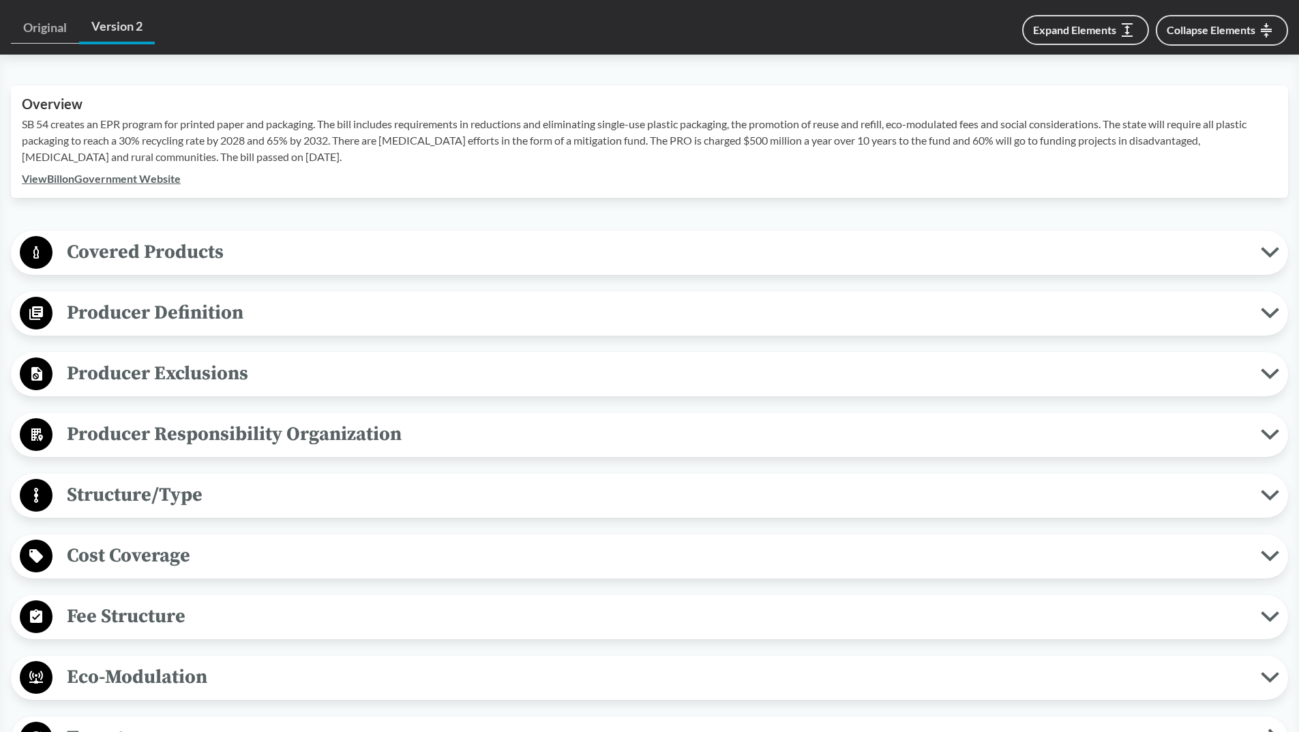
scroll to position [0, 0]
